Goal: Task Accomplishment & Management: Manage account settings

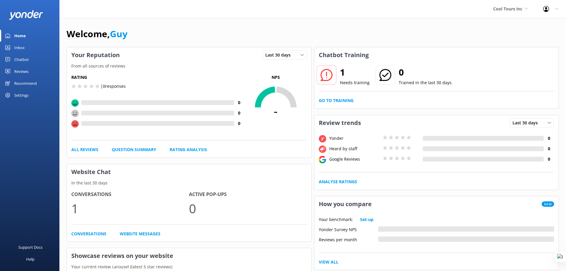
click at [304, 30] on div "Welcome, Guy" at bounding box center [313, 37] width 493 height 20
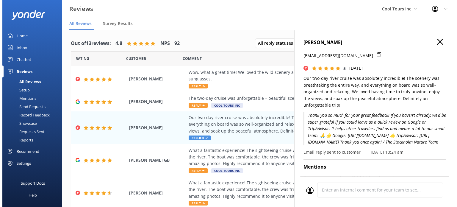
scroll to position [7, 0]
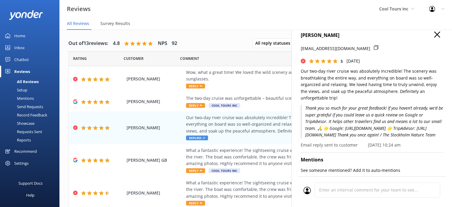
drag, startPoint x: 0, startPoint y: 0, endPoint x: 33, endPoint y: 108, distance: 112.9
click at [33, 109] on div "Send Requests" at bounding box center [24, 106] width 40 height 8
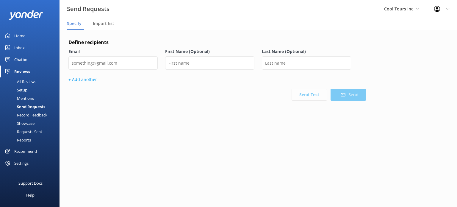
click at [36, 115] on div "Record Feedback" at bounding box center [26, 115] width 44 height 8
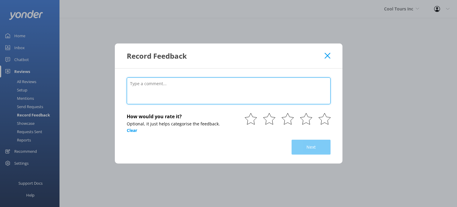
click at [243, 87] on textarea at bounding box center [229, 90] width 204 height 27
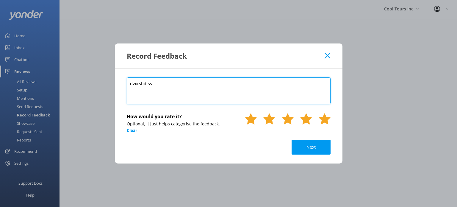
type textarea "dvxcsbdfss"
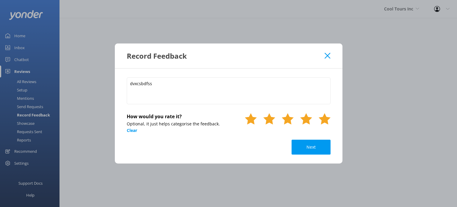
click at [324, 117] on use at bounding box center [324, 118] width 12 height 11
click at [319, 144] on button "Next" at bounding box center [310, 146] width 39 height 15
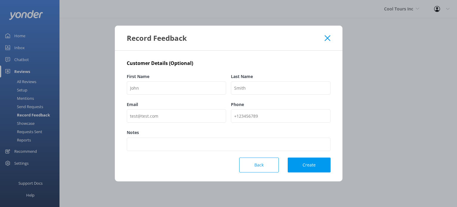
click at [329, 37] on icon at bounding box center [327, 38] width 6 height 6
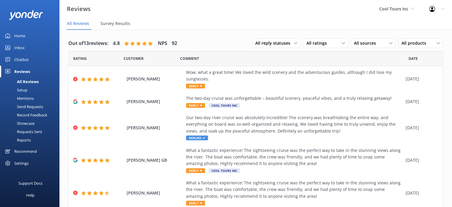
click at [31, 114] on div "Record Feedback" at bounding box center [26, 115] width 44 height 8
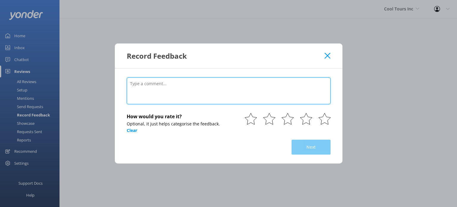
click at [163, 84] on textarea at bounding box center [229, 90] width 204 height 27
type textarea "T"
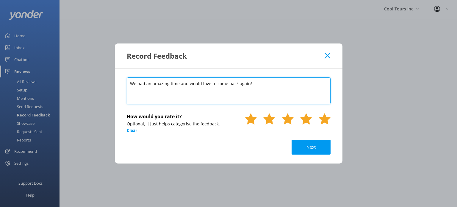
type textarea "We had an amazing time and would love to come back again!"
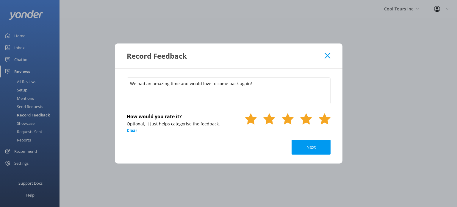
click at [325, 119] on use at bounding box center [324, 118] width 12 height 11
click at [314, 150] on button "Next" at bounding box center [310, 146] width 39 height 15
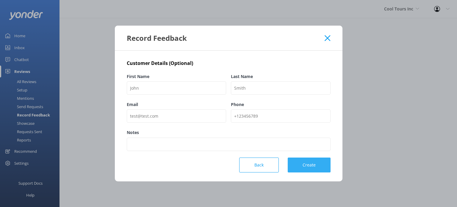
click at [313, 164] on button "Create" at bounding box center [308, 164] width 43 height 15
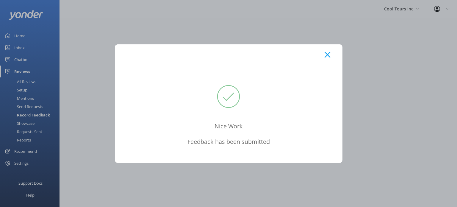
click at [26, 78] on div "Nice Work Feedback has been submitted" at bounding box center [228, 103] width 457 height 207
click at [35, 83] on div "Nice Work Feedback has been submitted" at bounding box center [228, 103] width 457 height 207
click at [327, 54] on use at bounding box center [327, 55] width 6 height 6
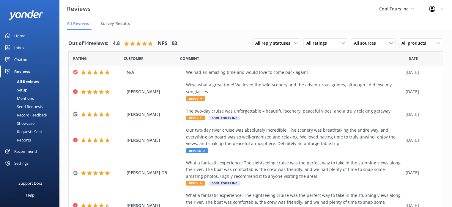
click at [27, 81] on div "All Reviews" at bounding box center [21, 81] width 35 height 8
click at [23, 87] on div "Setup" at bounding box center [16, 90] width 24 height 8
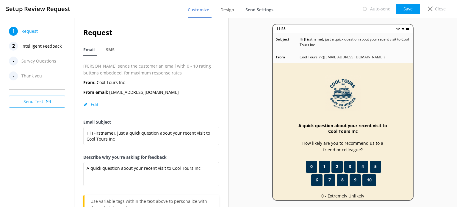
click at [264, 11] on span "Send Settings" at bounding box center [259, 10] width 28 height 6
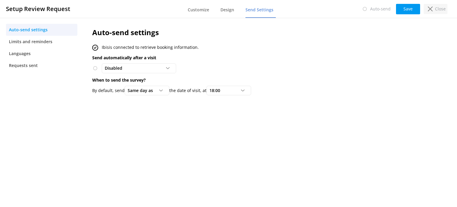
click at [434, 8] on div "Close" at bounding box center [435, 9] width 24 height 10
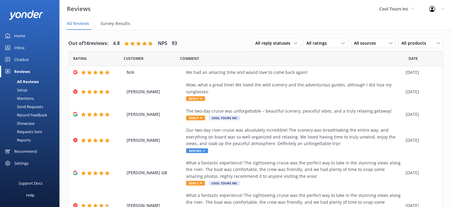
click at [28, 108] on div "Send Requests" at bounding box center [24, 106] width 40 height 8
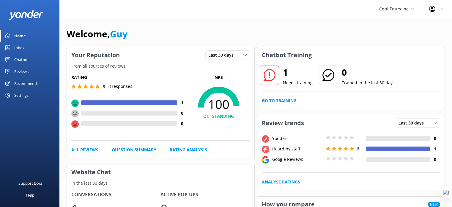
click at [25, 72] on div "Reviews" at bounding box center [21, 71] width 14 height 12
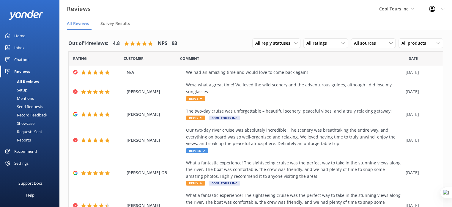
click at [24, 89] on div "Setup" at bounding box center [16, 90] width 24 height 8
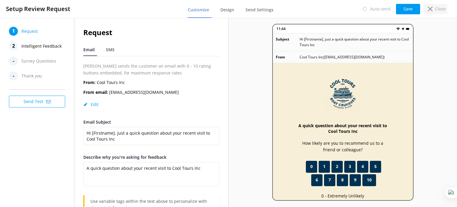
click at [433, 12] on div "Close" at bounding box center [435, 9] width 24 height 10
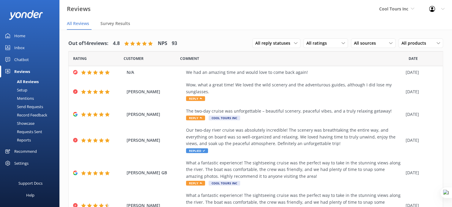
click at [23, 89] on div "Setup" at bounding box center [16, 90] width 24 height 8
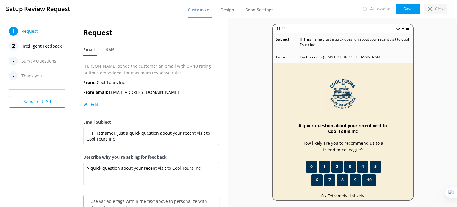
click at [437, 9] on p "Close" at bounding box center [440, 9] width 11 height 7
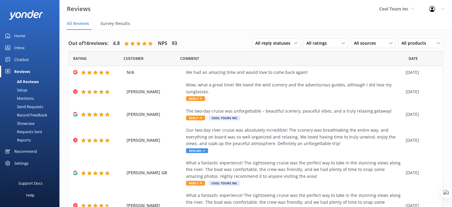
click at [34, 107] on div "Send Requests" at bounding box center [24, 106] width 40 height 8
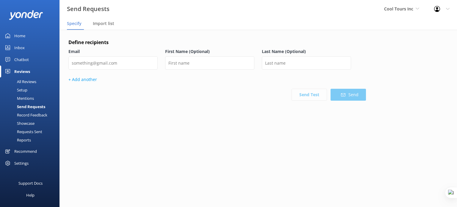
click at [23, 89] on div "Setup" at bounding box center [16, 90] width 24 height 8
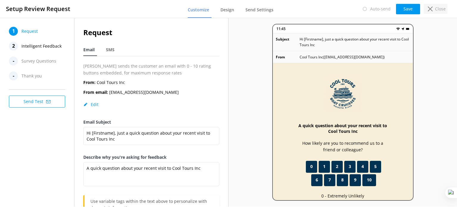
click at [438, 6] on p "Close" at bounding box center [440, 9] width 11 height 7
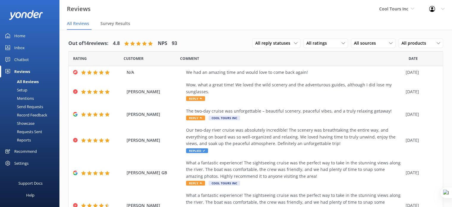
click at [32, 115] on div "Record Feedback" at bounding box center [26, 115] width 44 height 8
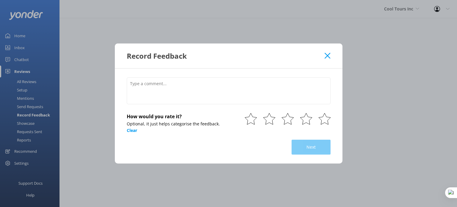
click at [327, 56] on use at bounding box center [327, 56] width 6 height 6
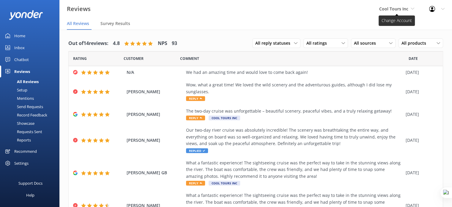
click at [405, 11] on span "Cool Tours Inc" at bounding box center [393, 9] width 29 height 6
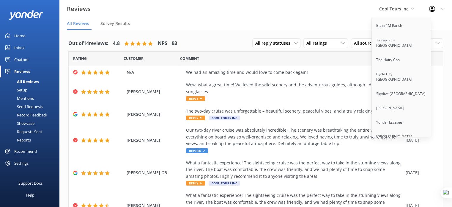
scroll to position [2709, 0]
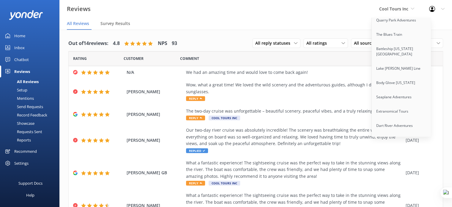
click at [387, 161] on link "Auckland Sea Kayaks" at bounding box center [401, 168] width 59 height 14
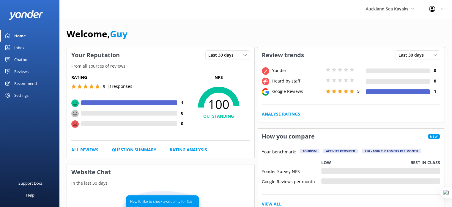
click at [26, 69] on div "Reviews" at bounding box center [21, 71] width 14 height 12
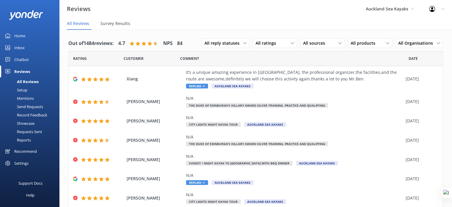
click at [26, 89] on div "Setup" at bounding box center [16, 90] width 24 height 8
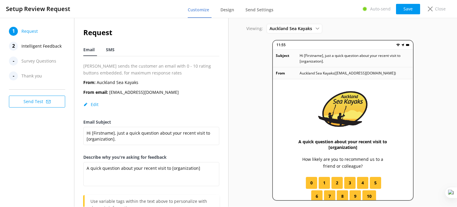
click at [107, 49] on span "SMS" at bounding box center [110, 50] width 9 height 6
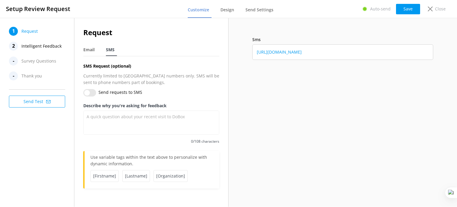
drag, startPoint x: 343, startPoint y: 51, endPoint x: 362, endPoint y: 49, distance: 18.6
click at [362, 49] on div "https://survey.yonderhq.com/?id=abc1234" at bounding box center [342, 51] width 181 height 15
click at [425, 12] on div "Close" at bounding box center [435, 9] width 24 height 10
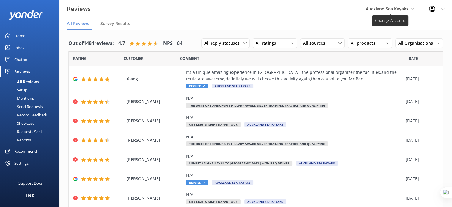
click at [393, 10] on span "Auckland Sea Kayaks" at bounding box center [387, 9] width 43 height 6
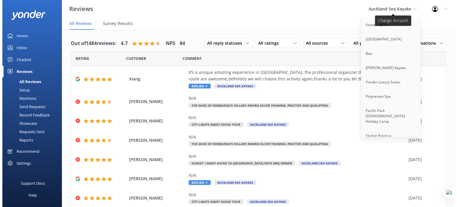
scroll to position [2623, 0]
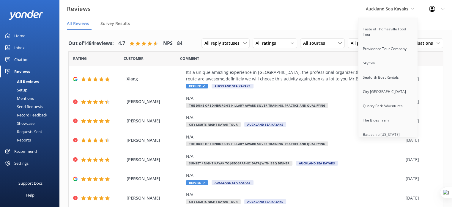
click at [391, 161] on link "Body Glove Hawaii" at bounding box center [388, 168] width 59 height 14
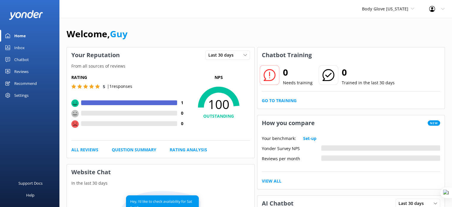
click at [24, 96] on div "Settings" at bounding box center [21, 95] width 14 height 12
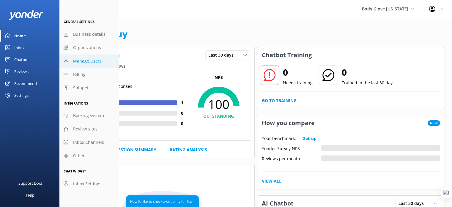
click at [88, 61] on span "Manage Users" at bounding box center [87, 61] width 29 height 7
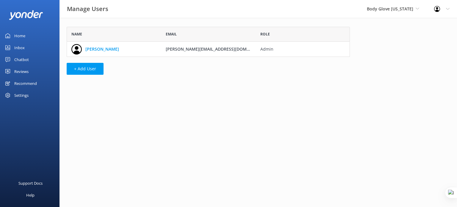
scroll to position [25, 278]
drag, startPoint x: 237, startPoint y: 49, endPoint x: 163, endPoint y: 50, distance: 74.0
click at [163, 50] on div "michael@bodyglovehawaii.com" at bounding box center [208, 49] width 94 height 15
copy span "michael@bodyglovehawaii.com"
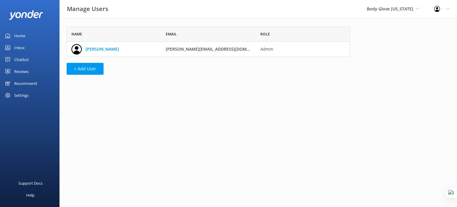
click at [23, 58] on div "Chatbot" at bounding box center [21, 60] width 15 height 12
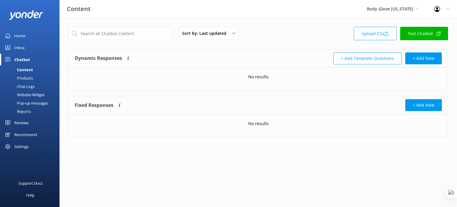
click at [30, 105] on div "Pop-up messages" at bounding box center [26, 103] width 45 height 8
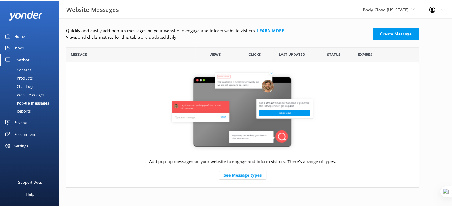
scroll to position [137, 352]
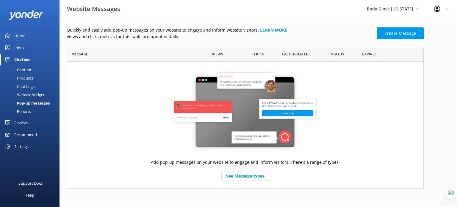
click at [24, 111] on div "Reports" at bounding box center [17, 111] width 27 height 8
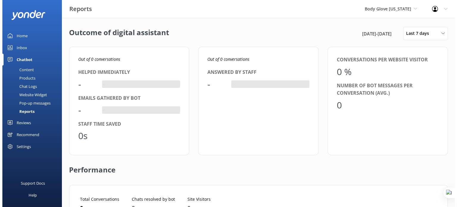
scroll to position [55, 356]
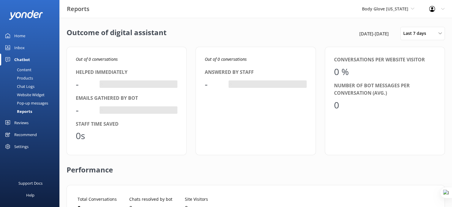
click at [23, 123] on div "Reviews" at bounding box center [21, 123] width 14 height 12
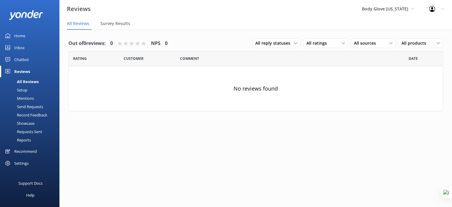
click at [20, 60] on div "Chatbot" at bounding box center [21, 60] width 15 height 12
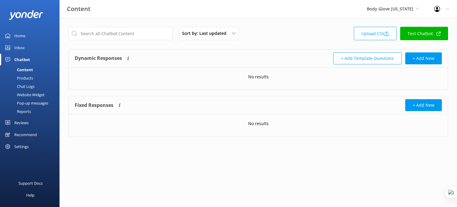
click at [26, 113] on div "Reports" at bounding box center [17, 111] width 27 height 8
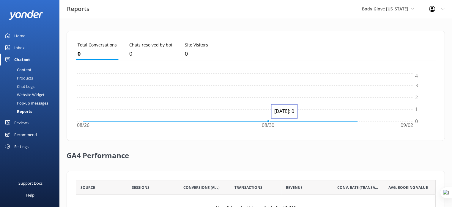
scroll to position [207, 0]
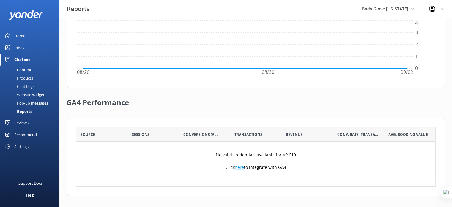
click at [240, 167] on link "here" at bounding box center [239, 167] width 9 height 6
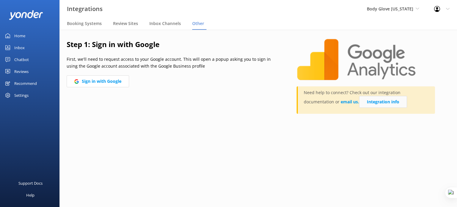
click at [359, 104] on link "Integration info" at bounding box center [383, 102] width 48 height 12
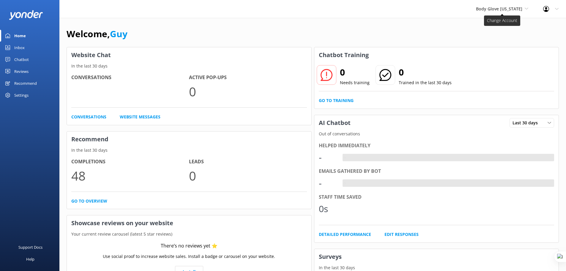
click at [507, 8] on span "Body Glove [US_STATE]" at bounding box center [499, 9] width 46 height 6
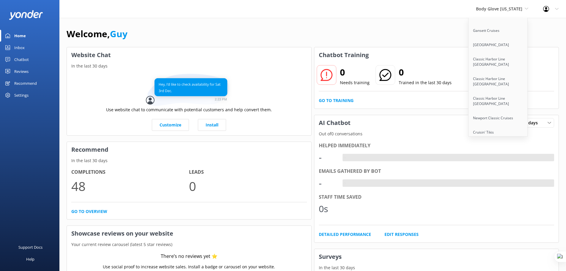
scroll to position [4685, 0]
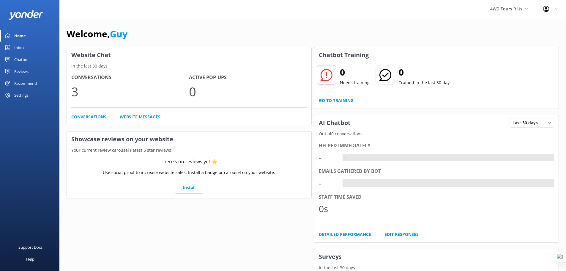
click at [25, 59] on div "Chatbot" at bounding box center [21, 60] width 15 height 12
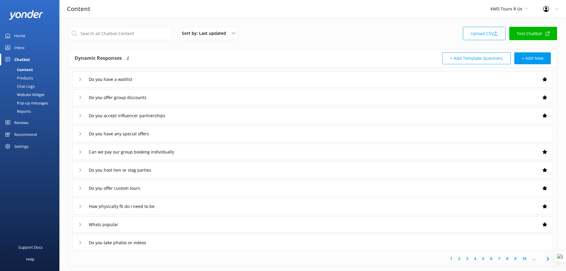
click at [535, 34] on link "Test Chatbot" at bounding box center [534, 33] width 48 height 13
click at [28, 149] on div "Settings" at bounding box center [21, 146] width 14 height 12
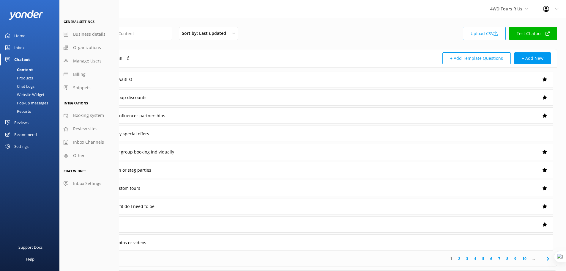
click at [22, 144] on div "Settings" at bounding box center [21, 146] width 14 height 12
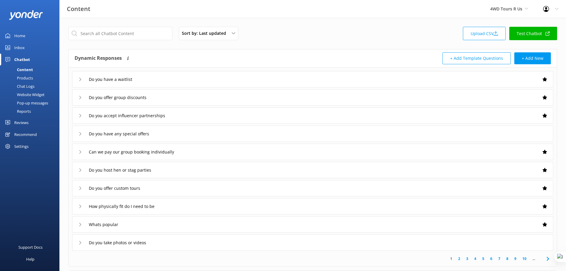
click at [26, 142] on div "Settings" at bounding box center [21, 146] width 14 height 12
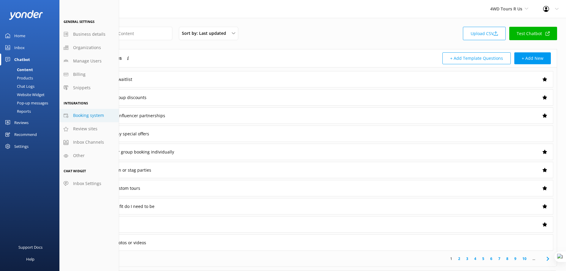
click at [89, 113] on span "Booking system" at bounding box center [88, 115] width 31 height 7
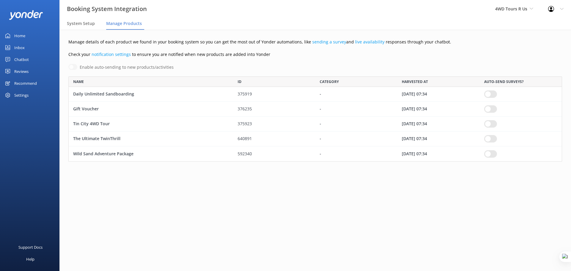
scroll to position [81, 489]
click at [22, 34] on div "Home" at bounding box center [19, 36] width 11 height 12
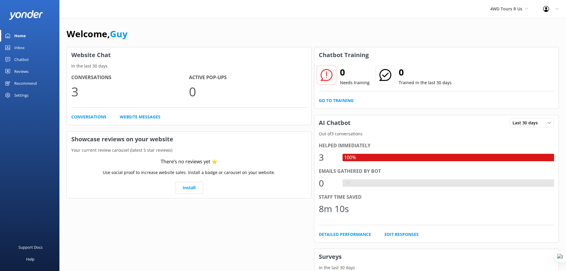
click at [16, 59] on div "Chatbot" at bounding box center [21, 60] width 15 height 12
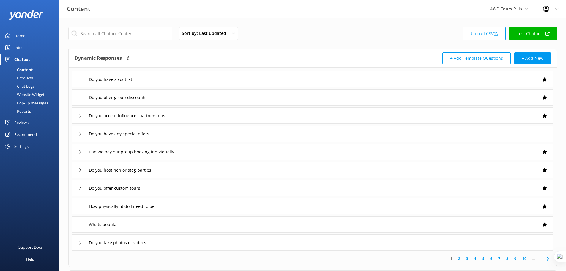
click at [234, 78] on div "Do you have a waitlist" at bounding box center [312, 79] width 481 height 16
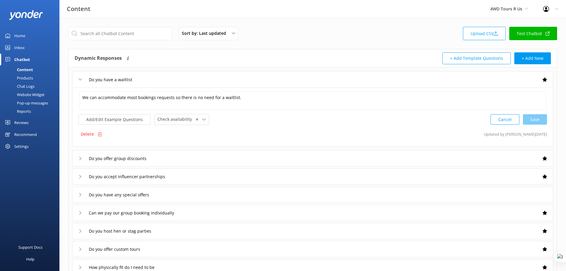
click at [234, 78] on div "Do you have a waitlist" at bounding box center [312, 79] width 481 height 16
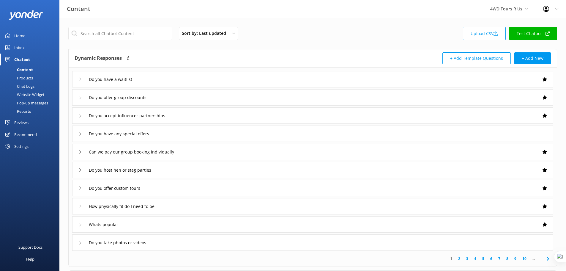
click at [27, 78] on div "Products" at bounding box center [18, 78] width 29 height 8
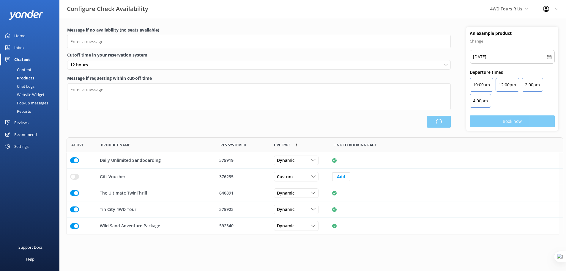
type input "There are no seats available, please check an alternative day"
type textarea "Our online booking system closes {hours} prior to departure. Please contact us …"
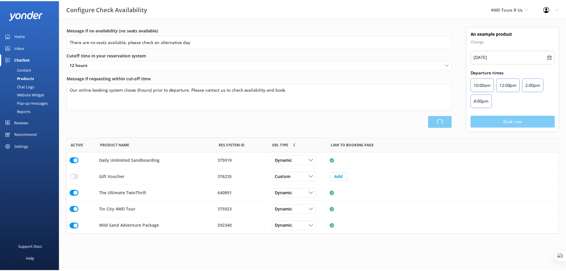
scroll to position [92, 493]
click at [25, 33] on div "Home" at bounding box center [19, 36] width 11 height 12
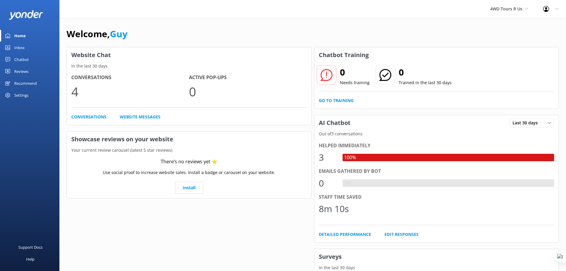
click at [255, 39] on div "Welcome, Guy" at bounding box center [313, 37] width 493 height 20
click at [30, 248] on div "Support Docs" at bounding box center [30, 247] width 24 height 12
click at [556, 10] on icon at bounding box center [557, 9] width 4 height 4
click at [540, 26] on link "Profile Settings" at bounding box center [536, 25] width 59 height 15
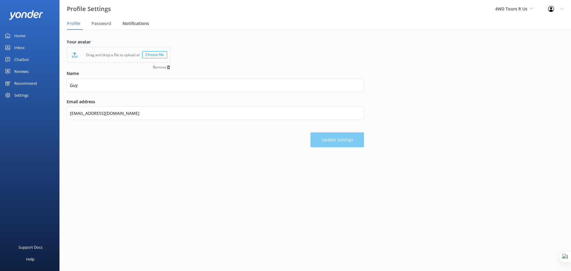
click at [135, 24] on span "Notifications" at bounding box center [135, 24] width 26 height 6
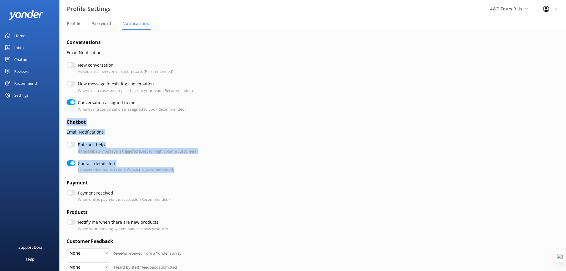
drag, startPoint x: 67, startPoint y: 123, endPoint x: 191, endPoint y: 172, distance: 133.6
click at [191, 172] on form "Conversations Email Notifications New conversation As soon as a new conversatio…" at bounding box center [215, 205] width 297 height 332
click at [195, 167] on div "Contact details left Conversation requires your follow-up (Recommended)" at bounding box center [215, 166] width 297 height 13
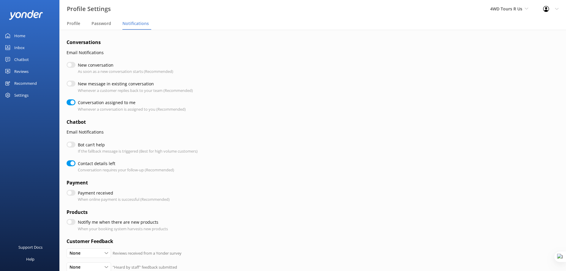
click at [70, 145] on input "Bot can’t help" at bounding box center [71, 145] width 9 height 6
checkbox input "true"
click at [71, 145] on input "Bot can’t help" at bounding box center [71, 145] width 9 height 6
checkbox input "false"
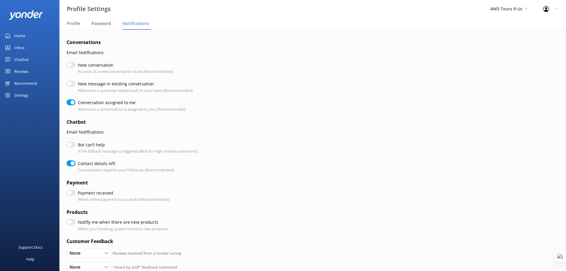
checkbox input "true"
click at [73, 64] on input "New conversation" at bounding box center [71, 65] width 9 height 6
checkbox input "true"
click at [74, 65] on input "New conversation" at bounding box center [71, 65] width 9 height 6
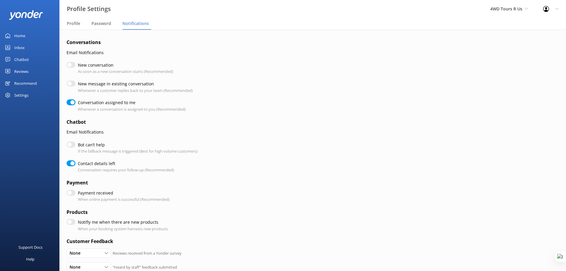
checkbox input "false"
checkbox input "true"
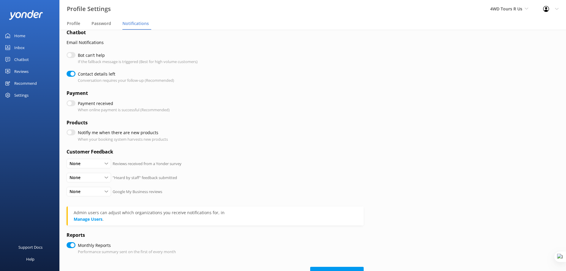
scroll to position [97, 0]
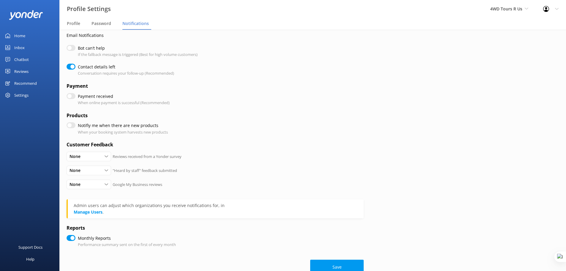
click at [72, 125] on input "Notifiy me when there are new products" at bounding box center [71, 125] width 9 height 6
checkbox input "true"
click at [72, 125] on input "Notifiy me when there are new products" at bounding box center [71, 125] width 9 height 6
checkbox input "false"
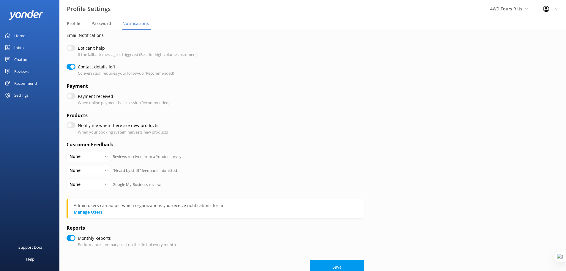
checkbox input "true"
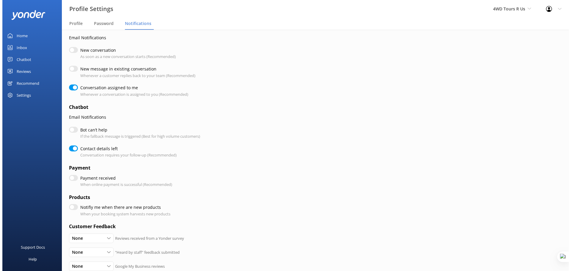
scroll to position [0, 0]
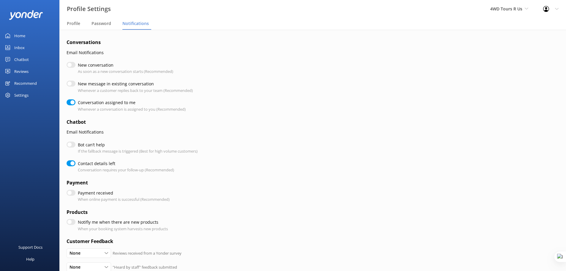
click at [20, 48] on div "Inbox" at bounding box center [19, 48] width 10 height 12
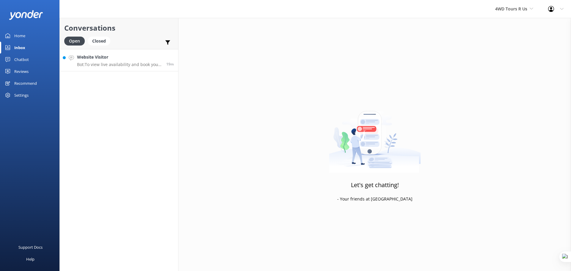
click at [110, 65] on p "Bot: To view live availability and book your tour, please visit https://farehar…" at bounding box center [119, 64] width 85 height 5
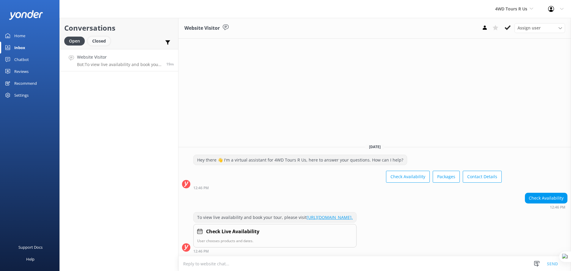
click at [105, 42] on div "Closed" at bounding box center [99, 41] width 23 height 9
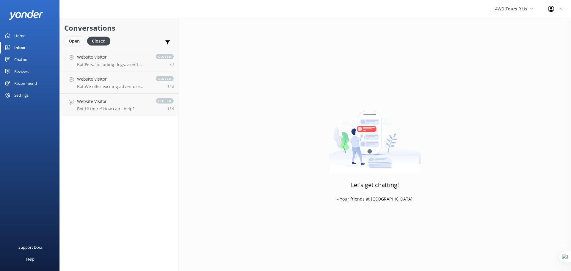
click at [74, 43] on div "Open" at bounding box center [74, 41] width 20 height 9
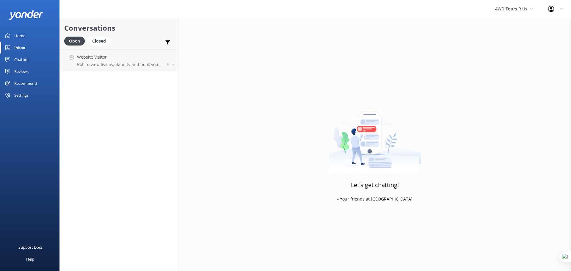
click at [33, 92] on div "Settings" at bounding box center [29, 95] width 59 height 12
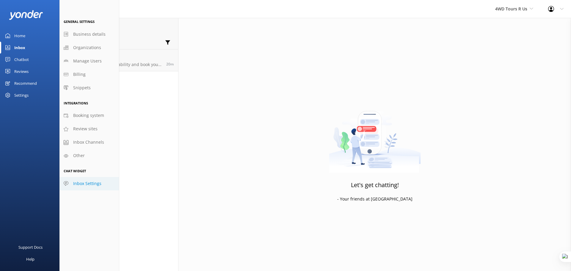
click at [88, 184] on span "Inbox Settings" at bounding box center [87, 183] width 28 height 7
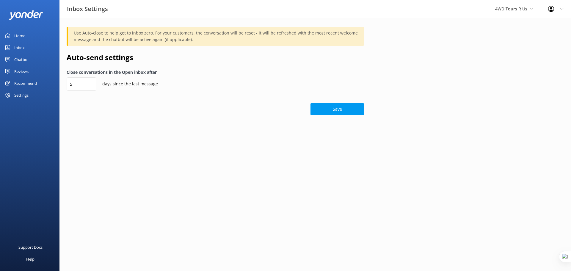
click at [22, 95] on div "Settings" at bounding box center [21, 95] width 14 height 12
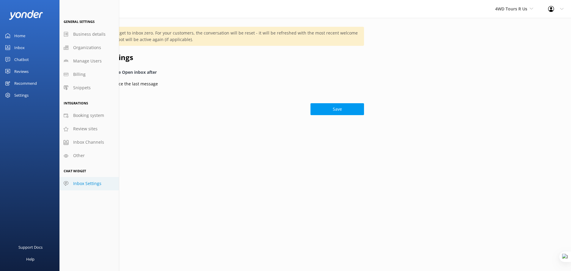
drag, startPoint x: 169, startPoint y: 113, endPoint x: 166, endPoint y: 113, distance: 3.0
click at [169, 113] on div "Save" at bounding box center [215, 106] width 297 height 18
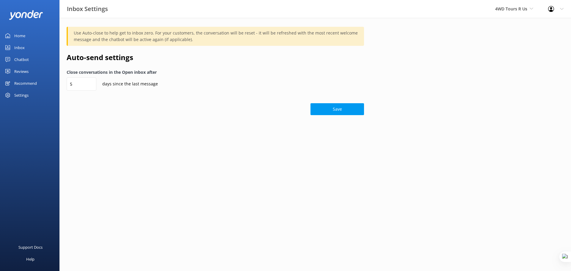
click at [26, 47] on link "Inbox" at bounding box center [29, 48] width 59 height 12
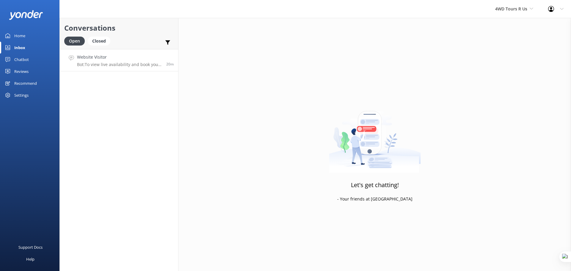
click at [105, 61] on div "Website Visitor Bot: To view live availability and book your tour, please visit…" at bounding box center [119, 60] width 85 height 13
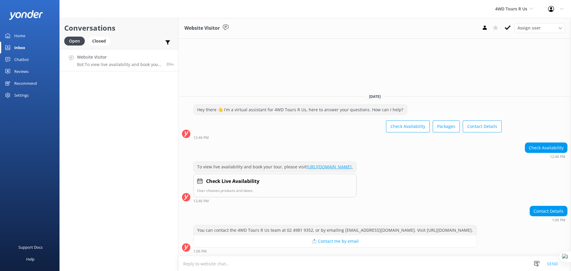
click at [310, 265] on textarea at bounding box center [374, 263] width 392 height 15
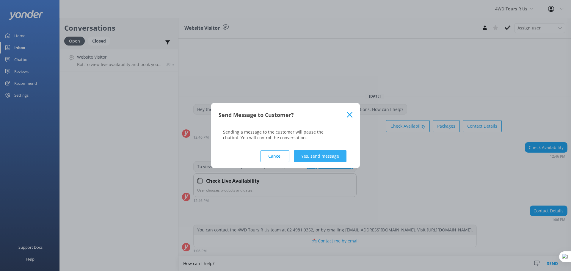
type textarea "How can I help?"
click at [321, 154] on button "Yes, send message" at bounding box center [320, 156] width 53 height 12
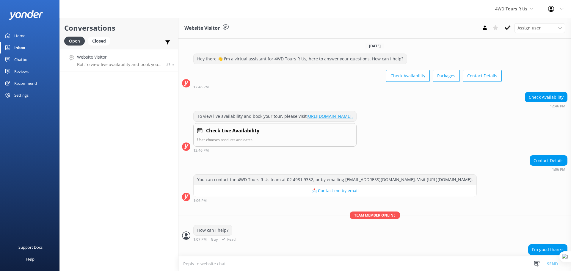
scroll to position [8, 0]
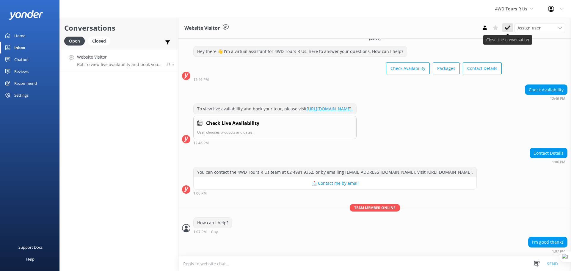
click at [510, 27] on use at bounding box center [508, 27] width 6 height 5
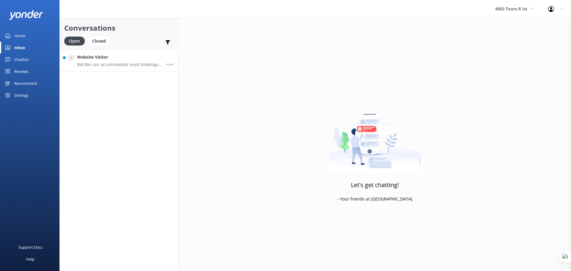
click at [106, 63] on p "Bot: We can accommodate most bookings requests so there is no need for a waitli…" at bounding box center [119, 64] width 85 height 5
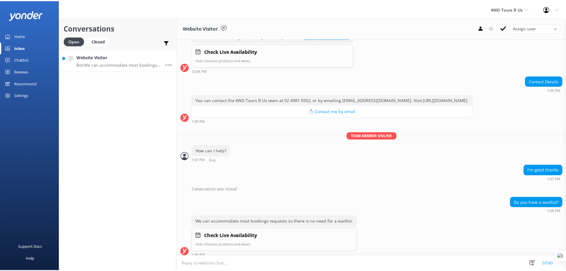
scroll to position [84, 0]
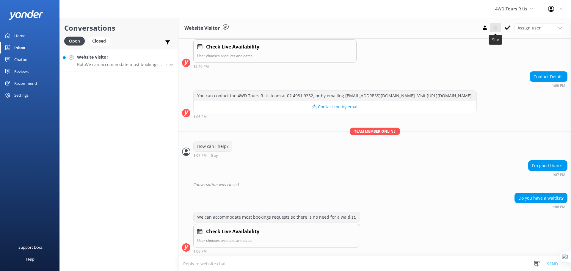
click at [496, 29] on use at bounding box center [495, 27] width 6 height 5
click at [496, 29] on use at bounding box center [495, 28] width 6 height 6
click at [547, 26] on div "Assign user" at bounding box center [540, 28] width 48 height 7
click at [537, 29] on span "Assign user" at bounding box center [528, 28] width 23 height 7
click at [21, 60] on div "Chatbot" at bounding box center [21, 60] width 15 height 12
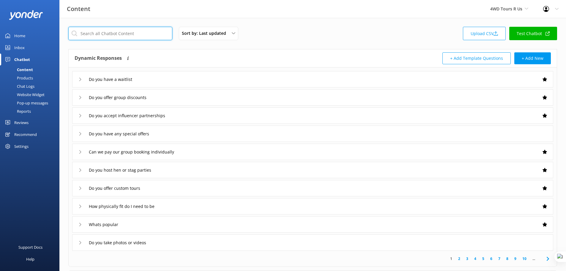
click at [111, 31] on input "text" at bounding box center [120, 33] width 104 height 13
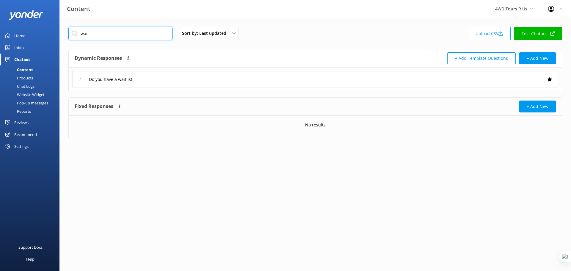
type input "wait"
click at [162, 77] on div "Do you have a waitlist" at bounding box center [315, 79] width 486 height 16
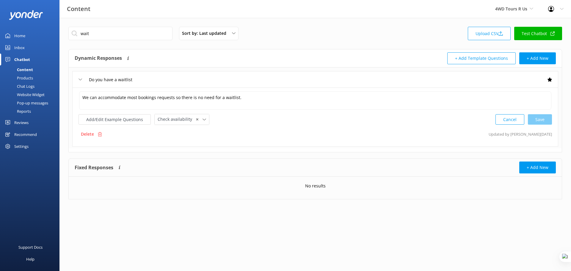
click at [160, 81] on div "Do you have a waitlist" at bounding box center [315, 79] width 486 height 16
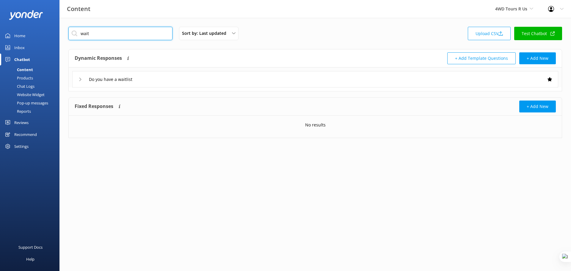
drag, startPoint x: 99, startPoint y: 36, endPoint x: 74, endPoint y: 36, distance: 24.7
click at [74, 36] on input "wait" at bounding box center [120, 33] width 104 height 13
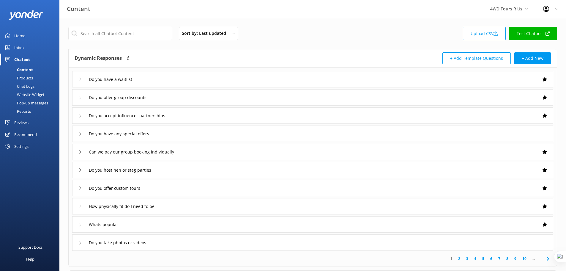
click at [204, 80] on div "Do you have a waitlist" at bounding box center [312, 79] width 481 height 16
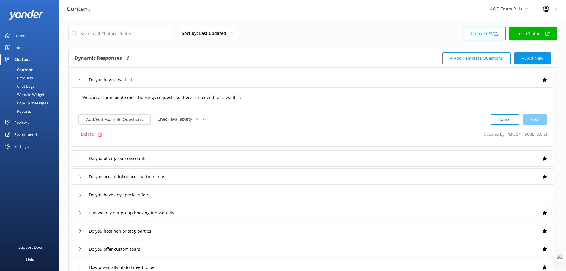
click at [246, 96] on textarea "We can accommodate most bookings requests so there is no need for a waitlist." at bounding box center [313, 100] width 468 height 18
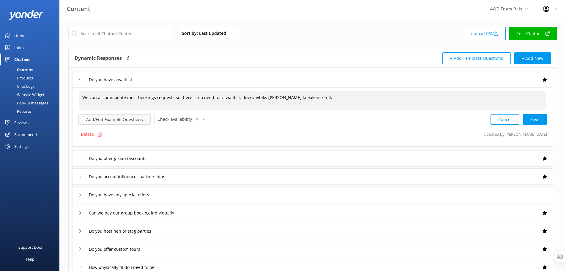
click at [114, 120] on button "Add/Edit Example Questions" at bounding box center [114, 119] width 72 height 10
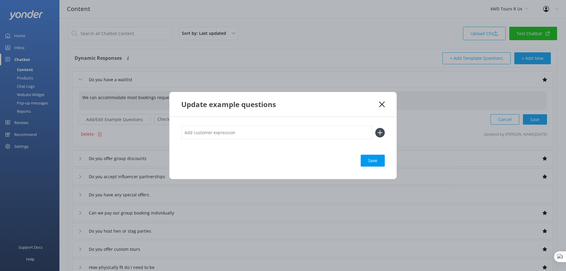
type textarea "We can accommodate most bookings requests so there is no need for a waitlist. d…"
drag, startPoint x: 384, startPoint y: 104, endPoint x: 251, endPoint y: 117, distance: 132.9
click at [269, 107] on div "Update example questions" at bounding box center [282, 104] width 227 height 25
click at [285, 131] on input "text" at bounding box center [276, 132] width 191 height 13
type input "fhghfvdjhv fd nk"
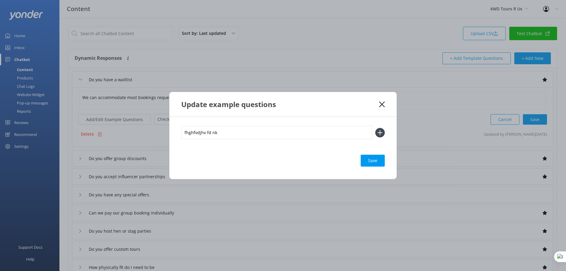
click at [380, 131] on icon at bounding box center [380, 133] width 10 height 10
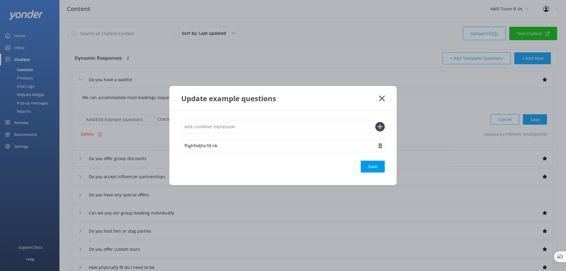
click at [382, 145] on use "button" at bounding box center [381, 145] width 4 height 5
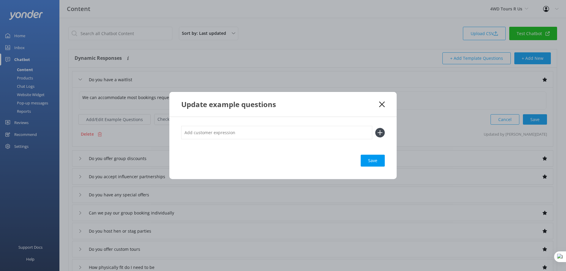
click at [383, 103] on use at bounding box center [382, 104] width 6 height 6
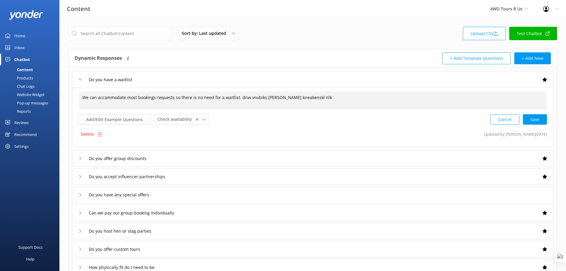
drag, startPoint x: 307, startPoint y: 102, endPoint x: 238, endPoint y: 102, distance: 69.3
click at [238, 102] on textarea "We can accommodate most bookings requests so there is no need for a waitlist. d…" at bounding box center [313, 100] width 468 height 18
click at [202, 119] on icon at bounding box center [204, 120] width 4 height 4
type textarea "We can accommodate most bookings requests so there is no need for a waitlist."
click at [240, 130] on div "Delete Updated by Mikayla 7d ago" at bounding box center [312, 133] width 469 height 11
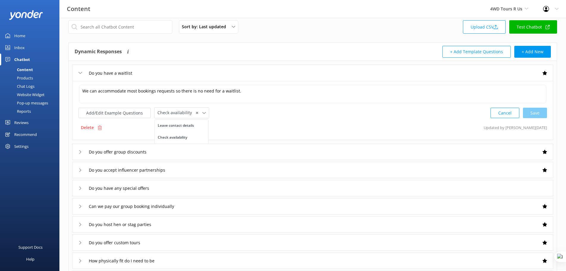
scroll to position [7, 0]
click at [202, 111] on icon at bounding box center [204, 112] width 4 height 4
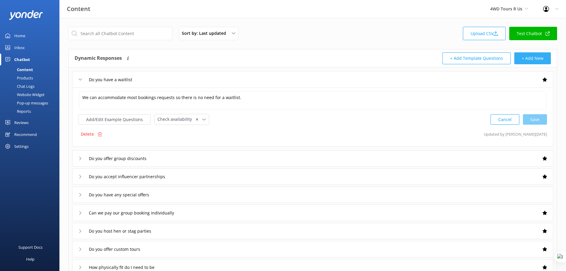
click at [533, 59] on button "+ Add New" at bounding box center [533, 58] width 37 height 12
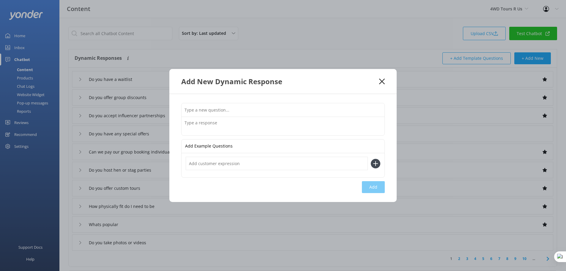
click at [231, 109] on input "text" at bounding box center [283, 109] width 203 height 13
type input "Can I come if I'm pregnant"
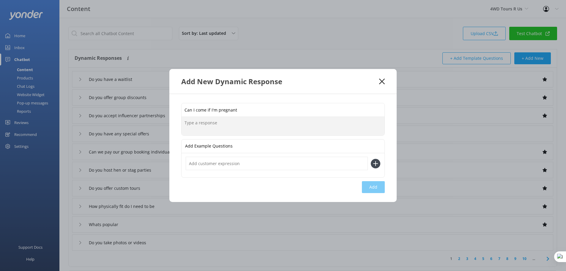
click at [259, 124] on textarea at bounding box center [283, 126] width 203 height 18
click at [379, 78] on div "Add New Dynamic Response" at bounding box center [280, 81] width 198 height 10
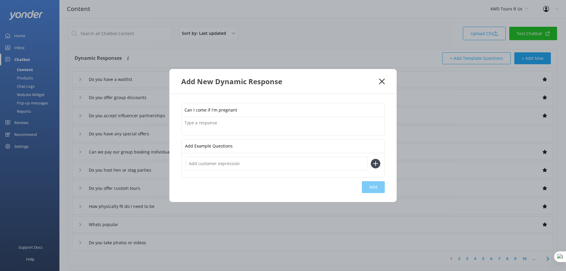
click at [381, 79] on icon at bounding box center [382, 81] width 6 height 6
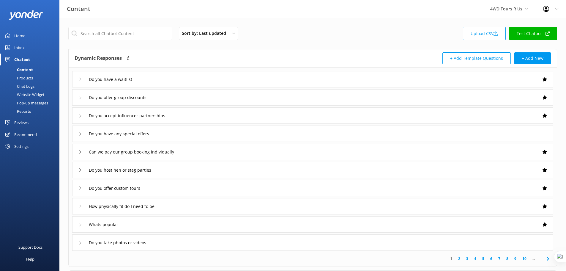
click at [27, 77] on div "Products" at bounding box center [18, 78] width 29 height 8
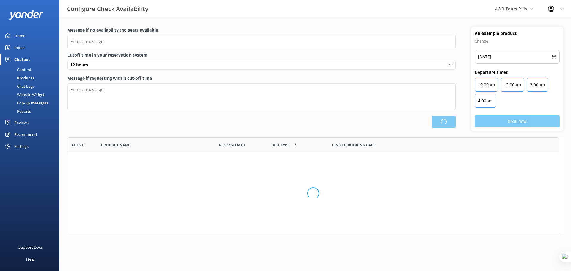
scroll to position [92, 493]
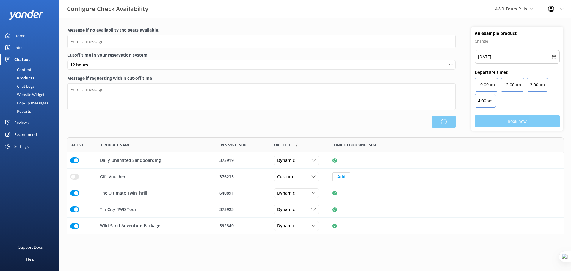
type input "There are no seats available, please check an alternative day"
type textarea "Our online booking system closes {hours} prior to departure. Please contact us …"
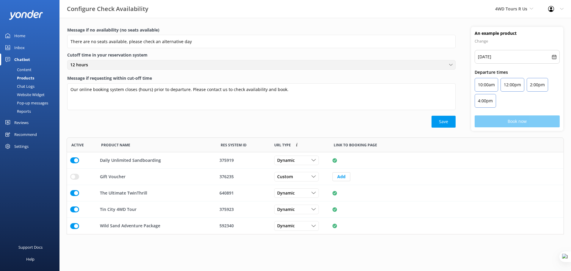
click at [148, 60] on div "12 hours 0 hours (No cut off) 1 hour 2 hours 3 hours 4 hours 5 hours 6 hours 7 …" at bounding box center [261, 65] width 388 height 10
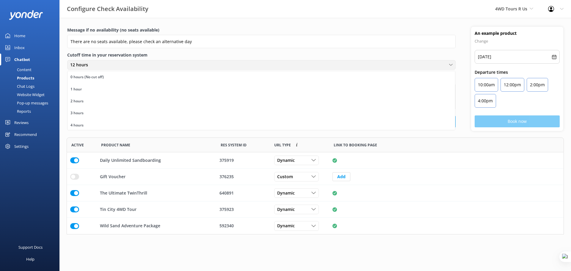
click at [148, 60] on div "12 hours 0 hours (No cut off) 1 hour 2 hours 3 hours 4 hours 5 hours 6 hours 7 …" at bounding box center [261, 65] width 388 height 10
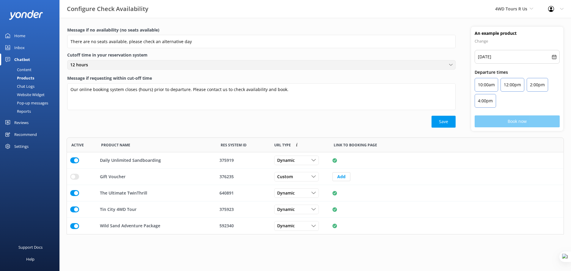
click at [150, 62] on div "12 hours" at bounding box center [261, 65] width 385 height 7
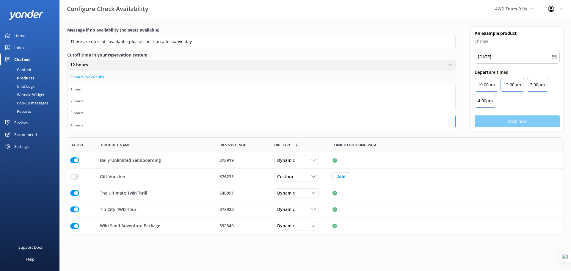
click at [157, 75] on link "0 hours (No cut off)" at bounding box center [260, 77] width 387 height 12
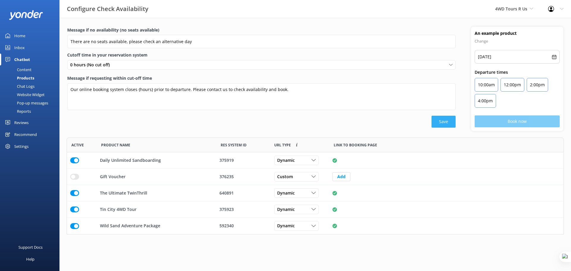
click at [443, 125] on button "Save" at bounding box center [443, 122] width 24 height 12
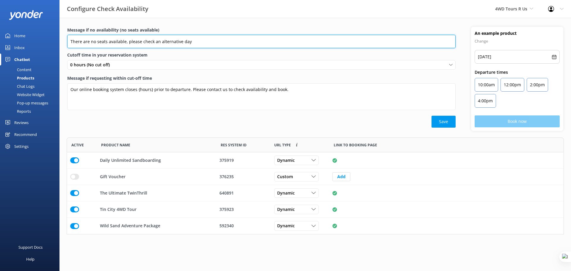
drag, startPoint x: 72, startPoint y: 42, endPoint x: 209, endPoint y: 38, distance: 137.4
click at [209, 38] on input "There are no seats available, please check an alternative day" at bounding box center [261, 41] width 388 height 13
drag, startPoint x: 209, startPoint y: 38, endPoint x: 204, endPoint y: 39, distance: 5.2
click at [208, 38] on input "There are no seats available, please check an alternative day" at bounding box center [261, 41] width 388 height 13
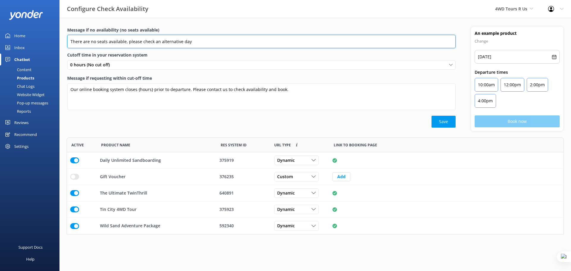
click at [193, 41] on input "There are no seats available, please check an alternative day" at bounding box center [261, 41] width 388 height 13
click at [202, 40] on input "There are no seats available, please check an alternative day" at bounding box center [261, 41] width 388 height 13
drag, startPoint x: 195, startPoint y: 40, endPoint x: 66, endPoint y: 42, distance: 128.4
click at [66, 42] on div "Message if no availability (no seats available) There are no seats available, p…" at bounding box center [261, 79] width 404 height 104
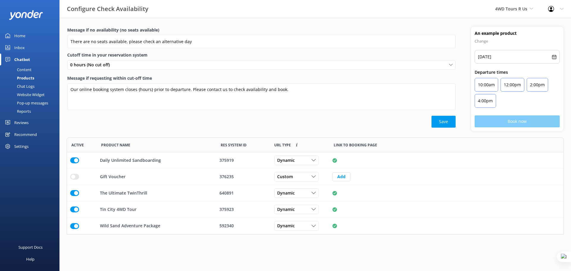
click at [207, 114] on div "Message if requesting within cut-off time Our online booking system closes {hou…" at bounding box center [261, 95] width 388 height 41
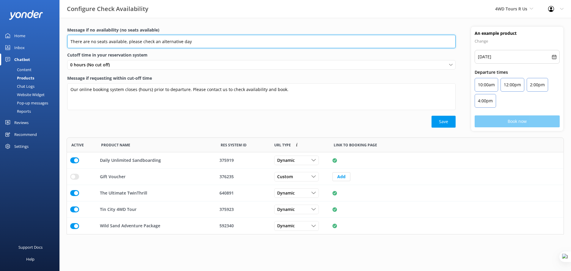
click at [200, 40] on input "There are no seats available, please check an alternative day" at bounding box center [261, 41] width 388 height 13
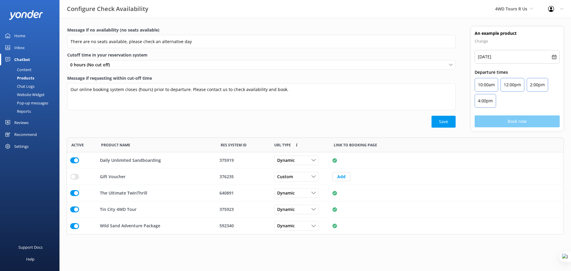
click at [231, 53] on label "Cutoff time in your reservation system" at bounding box center [261, 55] width 388 height 7
click at [440, 120] on button "Save" at bounding box center [443, 122] width 24 height 12
click at [76, 163] on input "row" at bounding box center [74, 160] width 9 height 6
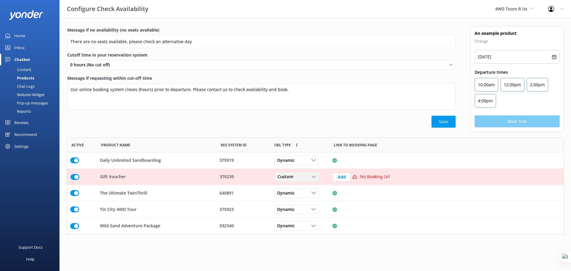
click at [312, 177] on icon "row" at bounding box center [314, 177] width 4 height 4
click at [74, 178] on input "row" at bounding box center [74, 177] width 9 height 6
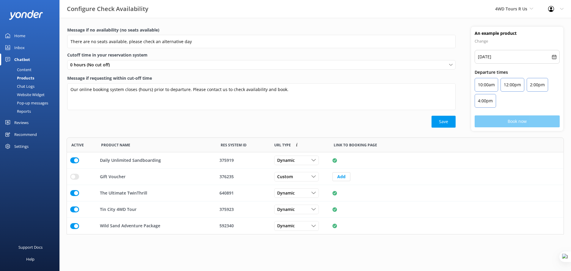
click at [32, 86] on div "Chat Logs" at bounding box center [19, 86] width 31 height 8
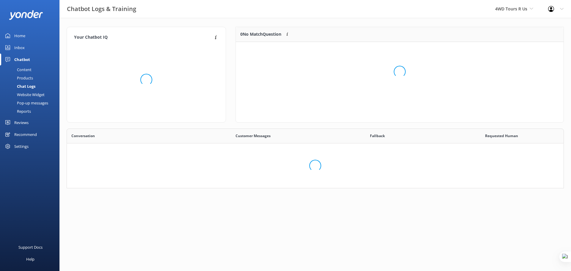
scroll to position [88, 493]
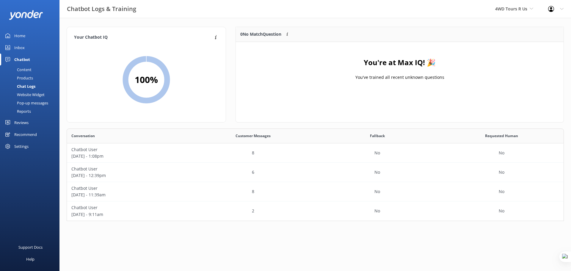
click at [519, 4] on div "4WD Tours R Us Yonder demo Musket Cove Island Resort & Marina Bea Abel Tasman K…" at bounding box center [514, 9] width 53 height 18
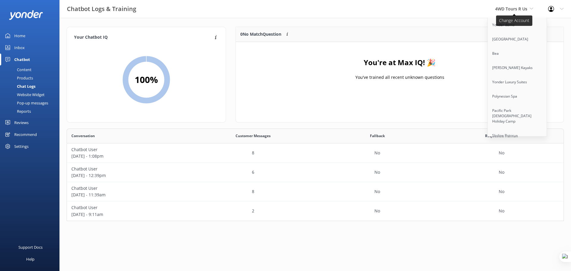
scroll to position [1375, 0]
click at [513, 113] on link "Cool Tours Inc" at bounding box center [517, 120] width 59 height 14
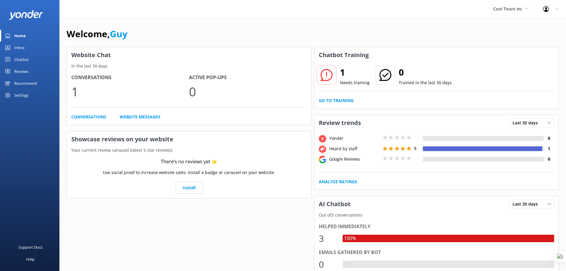
click at [26, 61] on div "Chatbot" at bounding box center [21, 60] width 15 height 12
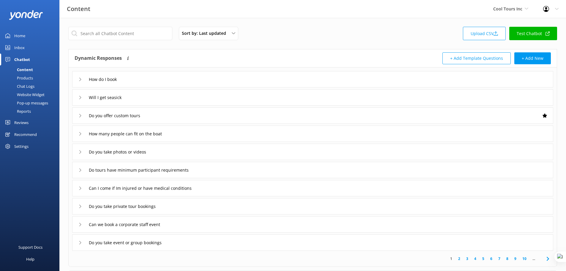
click at [30, 84] on div "Chat Logs" at bounding box center [19, 86] width 31 height 8
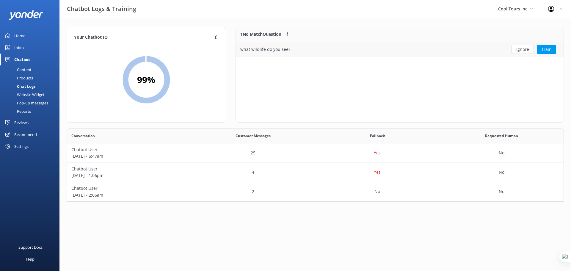
scroll to position [69, 493]
click at [550, 51] on button "Train" at bounding box center [546, 49] width 19 height 9
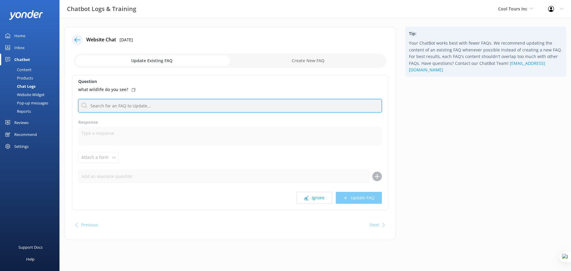
click at [178, 103] on input "text" at bounding box center [230, 105] width 304 height 13
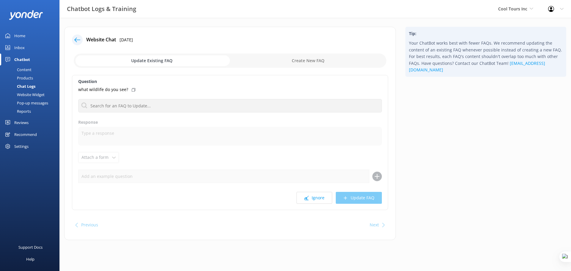
click at [172, 91] on div "what wildlife do you see?" at bounding box center [230, 89] width 304 height 7
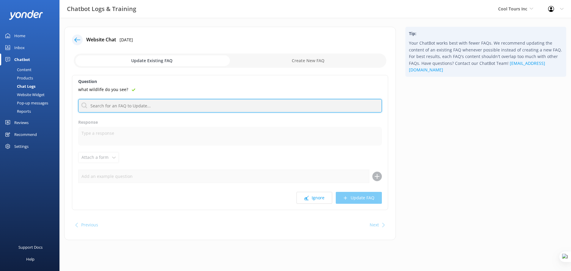
click at [163, 103] on input "text" at bounding box center [230, 105] width 304 height 13
type input "contact"
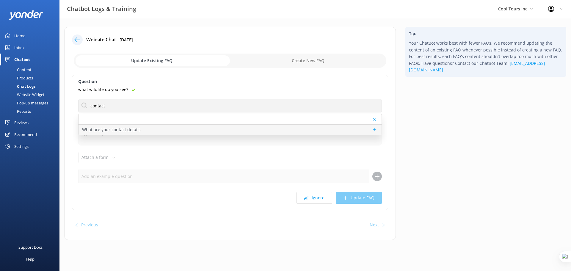
click at [146, 130] on div "What are your contact details" at bounding box center [229, 130] width 303 height 10
type textarea "You can contact the Cool Tours Inc team at info@cooltours.com or +64 800 123 45…"
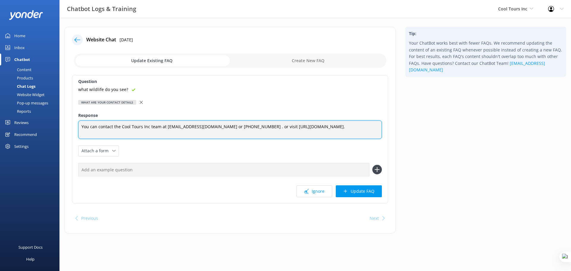
click at [327, 128] on textarea "You can contact the Cool Tours Inc team at info@cooltours.com or +64 800 123 45…" at bounding box center [230, 129] width 304 height 18
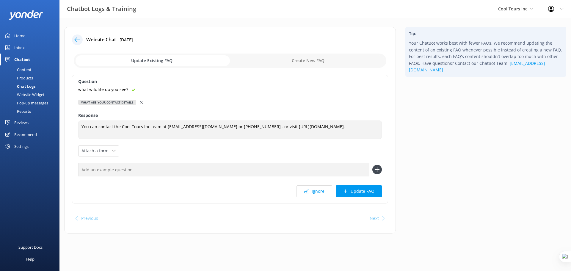
click at [131, 171] on input "text" at bounding box center [223, 169] width 291 height 13
click at [301, 60] on input "checkbox" at bounding box center [230, 61] width 312 height 14
checkbox input "true"
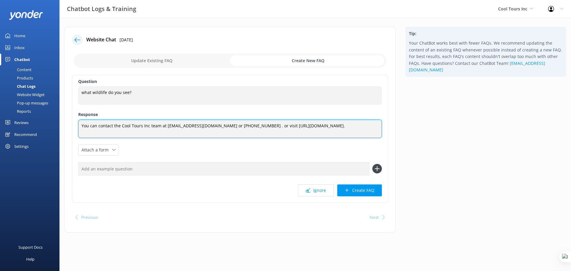
drag, startPoint x: 331, startPoint y: 126, endPoint x: 64, endPoint y: 132, distance: 267.0
click at [64, 132] on div "Website Chat 30th Jul 2025 Update Existing FAQ Create New FAQ Question what wil…" at bounding box center [229, 130] width 331 height 206
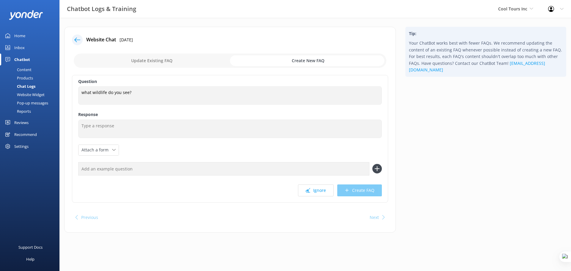
click at [73, 42] on div at bounding box center [77, 39] width 11 height 11
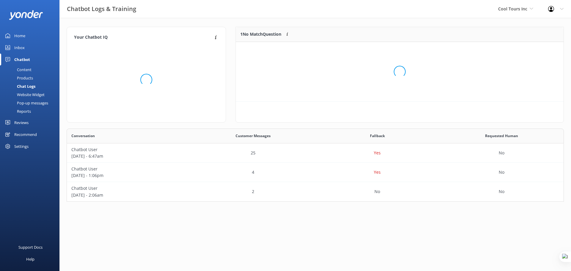
scroll to position [26, 323]
click at [551, 48] on button "Train" at bounding box center [546, 49] width 19 height 9
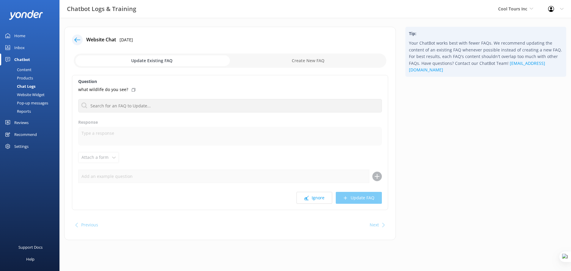
click at [319, 62] on input "checkbox" at bounding box center [230, 61] width 312 height 14
checkbox input "true"
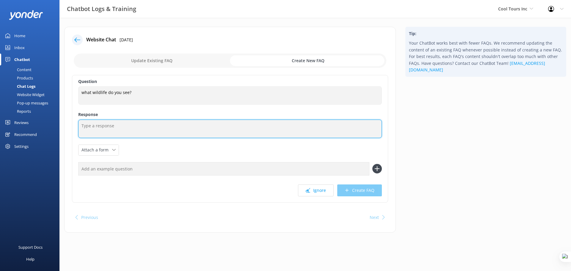
click at [125, 128] on textarea at bounding box center [230, 129] width 304 height 18
type textarea "fdv jnfdsdfbpov dfglkbmrpolmbslfml"
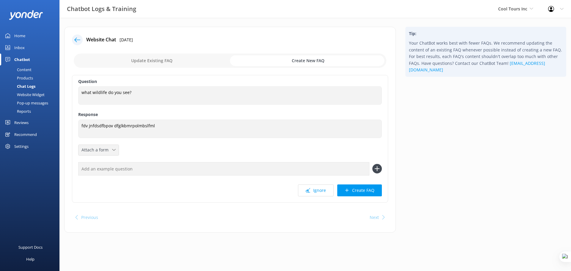
click at [115, 151] on div "Attach a form" at bounding box center [98, 149] width 37 height 7
click at [143, 151] on div "Question what wildlife do you see? what wildlife do you see? Response fdv jnfds…" at bounding box center [230, 139] width 316 height 128
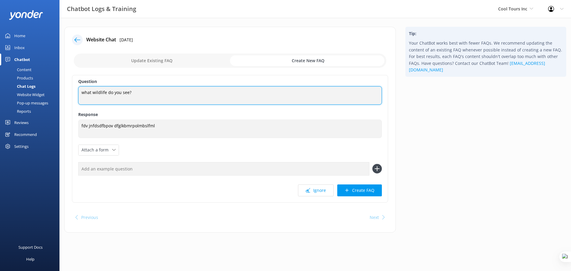
drag, startPoint x: 137, startPoint y: 89, endPoint x: 82, endPoint y: 90, distance: 55.6
click at [82, 90] on textarea "what wildlife do you see?" at bounding box center [230, 95] width 304 height 18
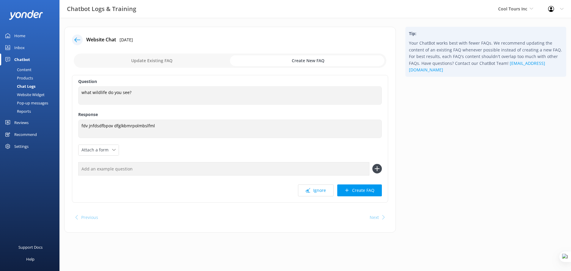
click at [429, 118] on div "Tip: Your ChatBot works best with fewer FAQs. We recommend updating the content…" at bounding box center [485, 133] width 170 height 212
click at [76, 38] on use at bounding box center [77, 39] width 6 height 4
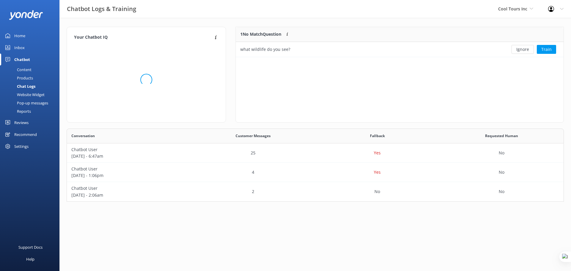
scroll to position [26, 323]
click at [533, 10] on div "Cool Tours Inc Yonder demo Musket Cove Island Resort & Marina Bea Abel Tasman K…" at bounding box center [516, 9] width 50 height 18
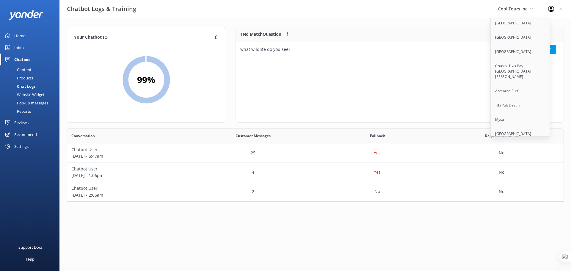
scroll to position [4685, 0]
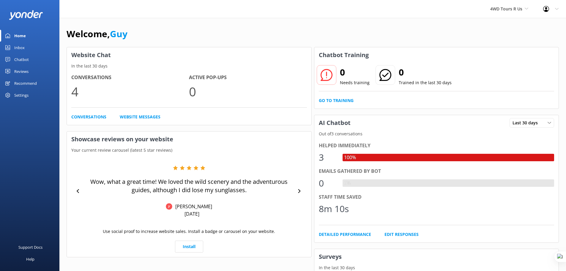
click at [23, 59] on div "Chatbot" at bounding box center [21, 60] width 15 height 12
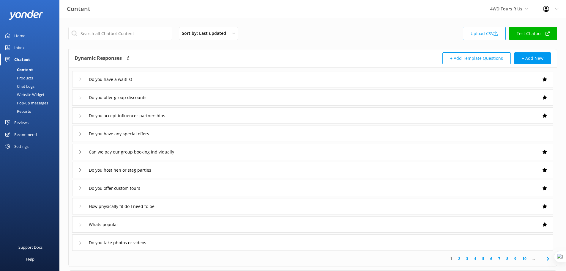
click at [32, 87] on div "Chat Logs" at bounding box center [19, 86] width 31 height 8
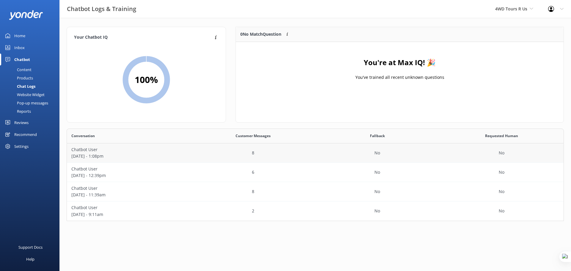
scroll to position [88, 493]
click at [183, 183] on div "Chatbot User August 20 - 11:39am" at bounding box center [129, 191] width 124 height 19
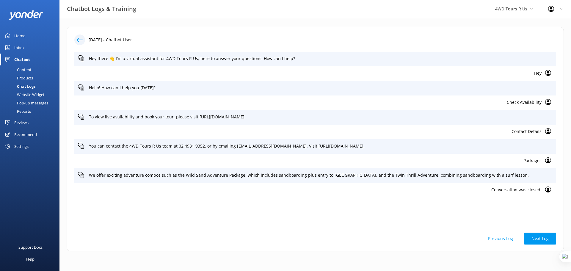
drag, startPoint x: 505, startPoint y: 244, endPoint x: 504, endPoint y: 241, distance: 4.0
click at [505, 244] on div "19th Aug 2025 - Chatbot User Hey there 👋 I'm a virtual assistant for 4WD Tours …" at bounding box center [315, 139] width 497 height 224
click at [504, 241] on button "Previous Log" at bounding box center [500, 238] width 40 height 12
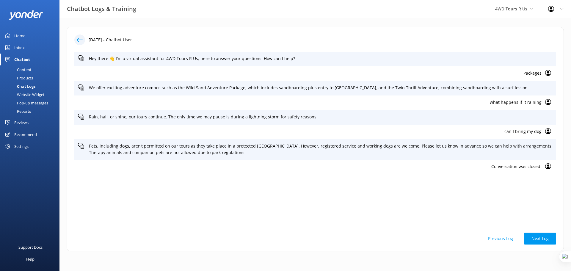
click at [522, 102] on p "what happens if it raining" at bounding box center [309, 102] width 463 height 7
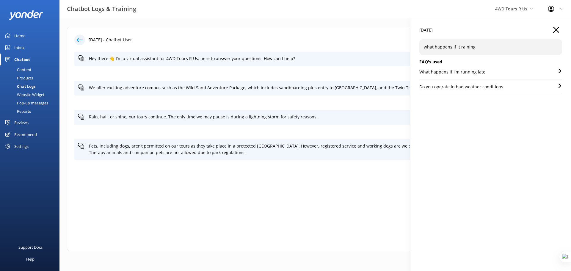
click at [558, 29] on icon "button" at bounding box center [556, 30] width 6 height 6
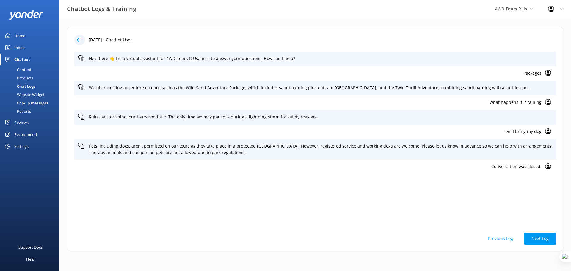
click at [520, 106] on p "what happens if it raining" at bounding box center [309, 102] width 463 height 7
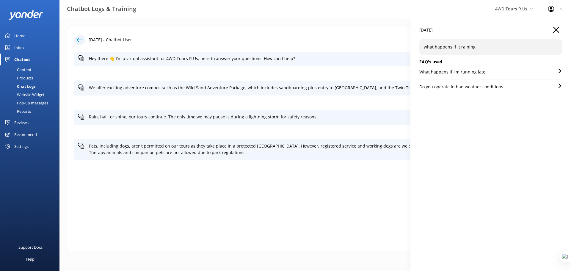
click at [484, 86] on p "Do you operate in bad weather conditions" at bounding box center [461, 87] width 84 height 7
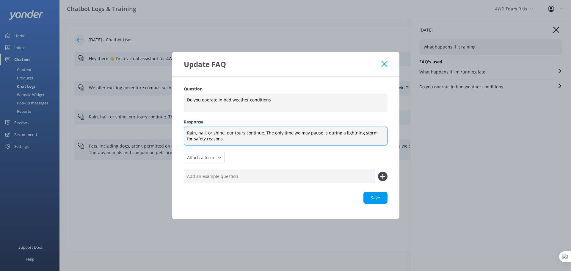
click at [225, 142] on textarea "Rain, hail, or shine, our tours continue. The only time we may pause is during …" at bounding box center [286, 136] width 204 height 19
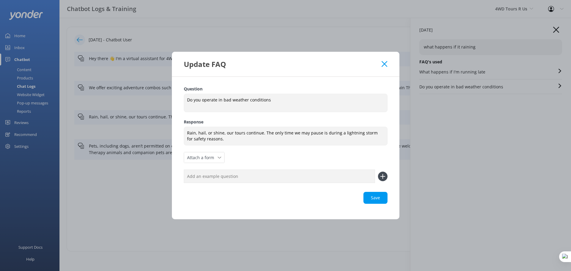
click at [385, 63] on use at bounding box center [384, 64] width 6 height 6
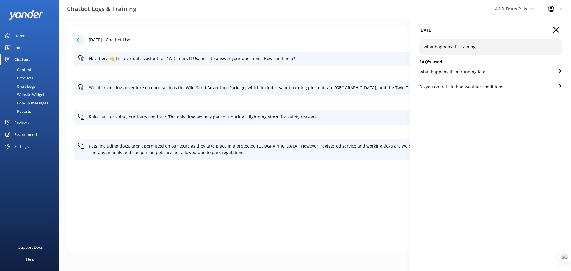
click at [556, 28] on icon "button" at bounding box center [556, 30] width 6 height 6
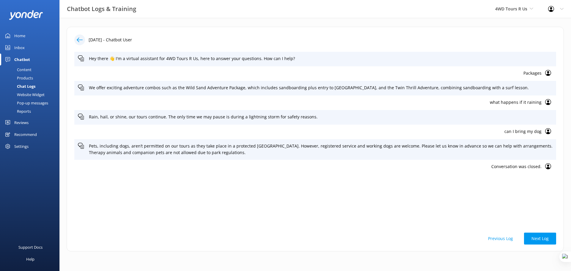
click at [26, 69] on div "Content" at bounding box center [18, 69] width 28 height 8
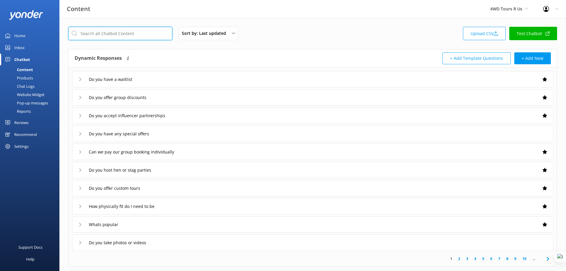
click at [124, 33] on input "text" at bounding box center [120, 33] width 104 height 13
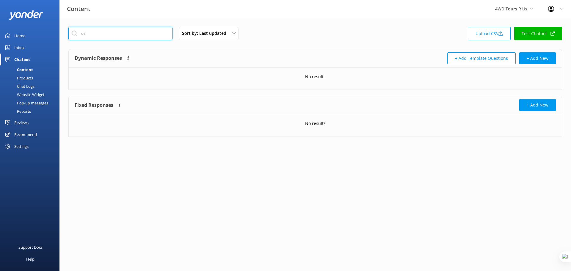
type input "r"
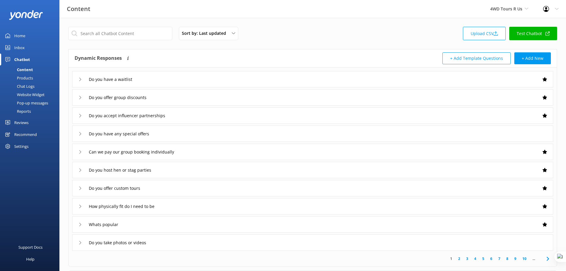
click at [22, 87] on div "Chat Logs" at bounding box center [19, 86] width 31 height 8
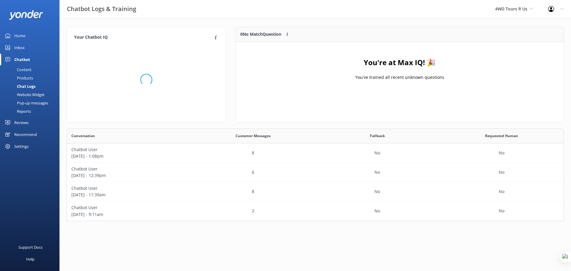
scroll to position [70, 323]
click at [37, 93] on div "Website Widget" at bounding box center [24, 94] width 41 height 8
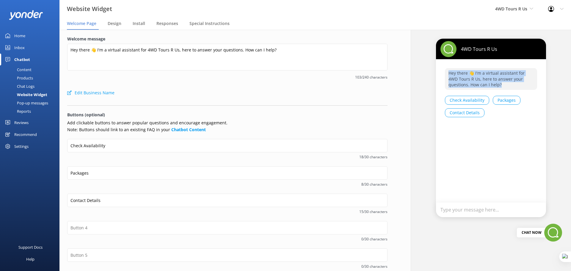
drag, startPoint x: 479, startPoint y: 85, endPoint x: 445, endPoint y: 74, distance: 35.5
click at [445, 74] on p "Hey there 👋 I'm a virtual assistant for 4WD Tours R Us, here to answer your que…" at bounding box center [491, 79] width 92 height 22
click at [480, 83] on p "Hey there 👋 I'm a virtual assistant for 4WD Tours R Us, here to answer your que…" at bounding box center [491, 79] width 92 height 22
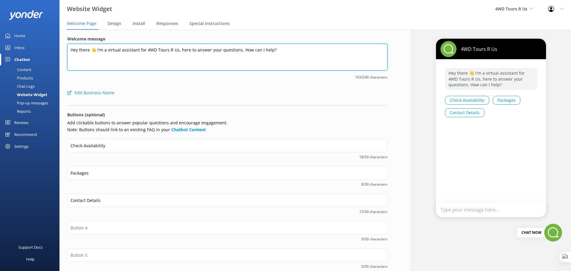
click at [293, 52] on textarea "Hey there 👋 I'm a virtual assistant for 4WD Tours R Us, here to answer your que…" at bounding box center [227, 57] width 320 height 27
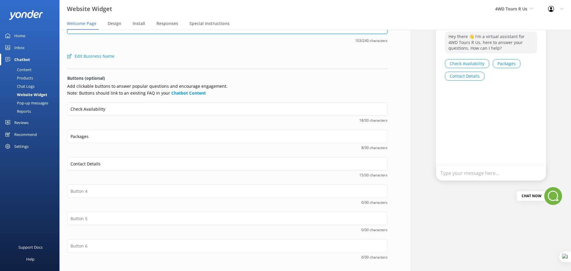
scroll to position [59, 0]
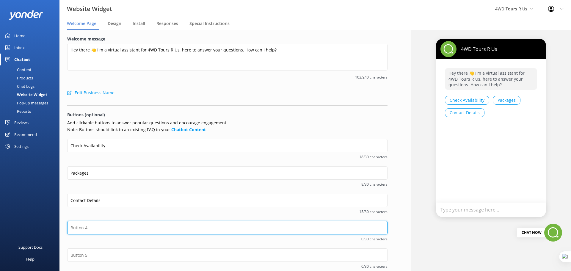
click at [114, 226] on input "text" at bounding box center [227, 227] width 320 height 13
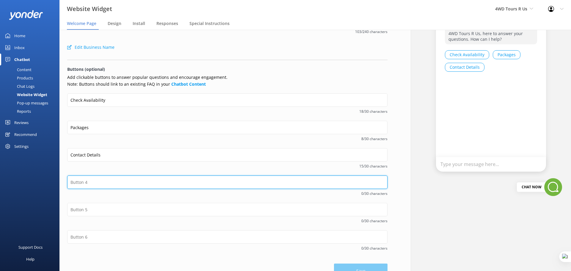
scroll to position [59, 0]
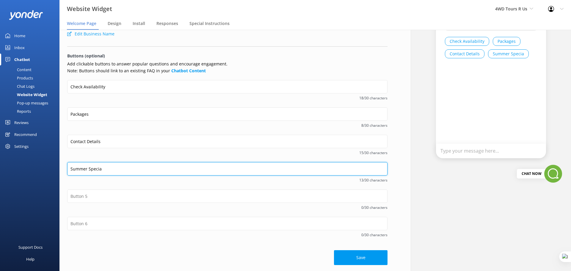
type input "Summer Special"
drag, startPoint x: 112, startPoint y: 170, endPoint x: 56, endPoint y: 162, distance: 56.4
click at [56, 162] on div "Website Widget 4WD Tours R Us Yonder demo [GEOGRAPHIC_DATA] Bea [PERSON_NAME] K…" at bounding box center [285, 150] width 571 height 241
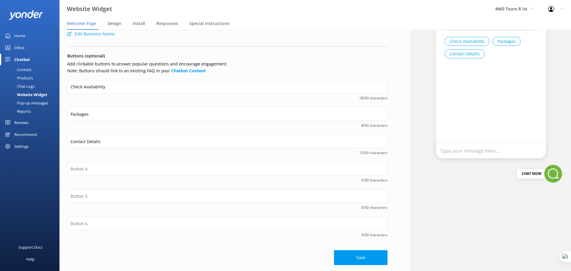
click at [22, 68] on div "Content" at bounding box center [18, 69] width 28 height 8
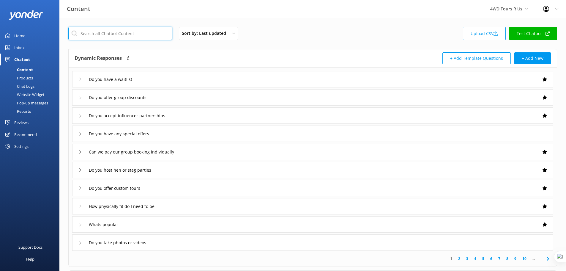
click at [119, 36] on input "text" at bounding box center [120, 33] width 104 height 13
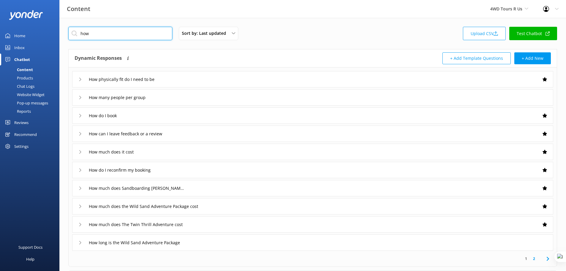
type input "how"
click at [137, 116] on div "How do I book" at bounding box center [312, 115] width 481 height 16
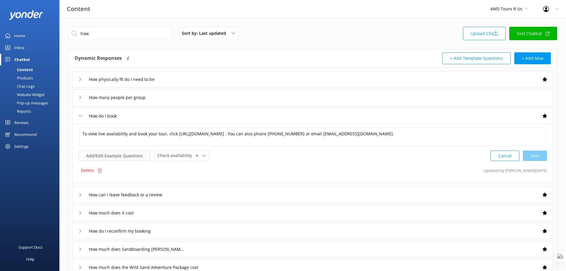
click at [104, 158] on button "Add/Edit Example Questions" at bounding box center [114, 155] width 72 height 10
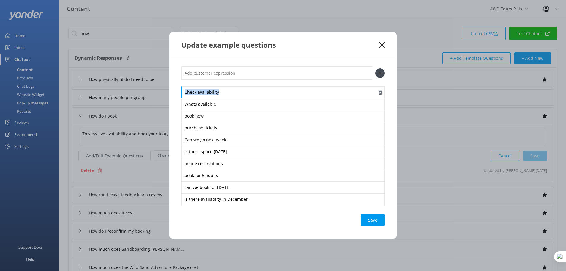
drag, startPoint x: 225, startPoint y: 93, endPoint x: 182, endPoint y: 92, distance: 43.1
click at [182, 92] on div "Check availability" at bounding box center [283, 92] width 204 height 12
click at [382, 45] on use at bounding box center [382, 45] width 6 height 6
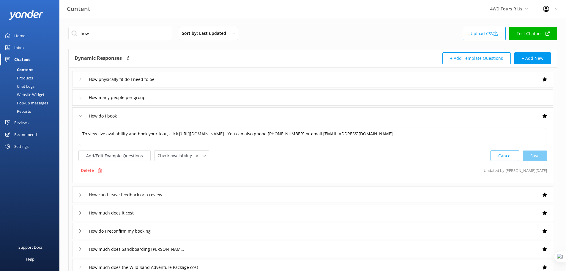
click at [28, 94] on div "Website Widget" at bounding box center [24, 94] width 41 height 8
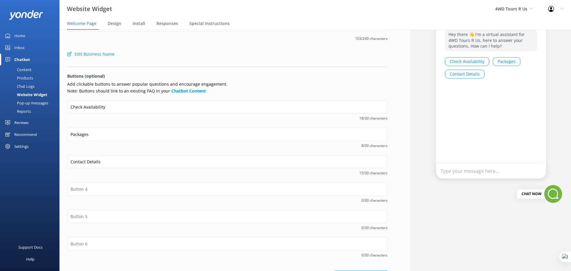
scroll to position [37, 0]
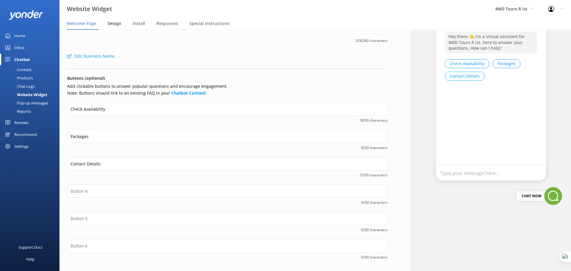
click at [118, 23] on span "Design" at bounding box center [115, 24] width 14 height 6
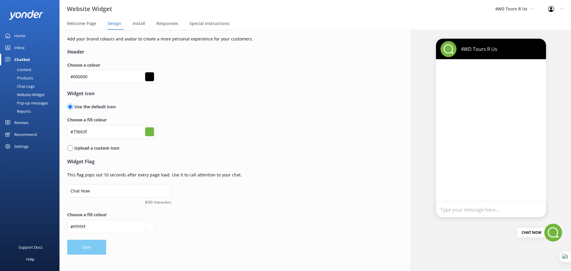
click at [70, 147] on input "radio" at bounding box center [70, 148] width 6 height 6
radio input "true"
radio input "false"
type input "#ffffff"
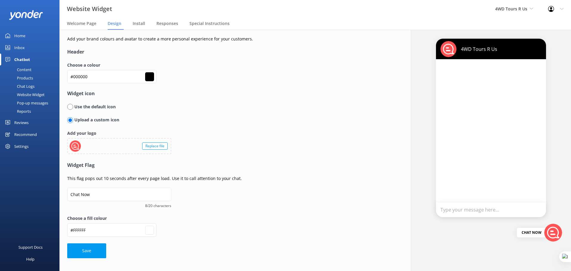
click at [70, 106] on input "radio" at bounding box center [70, 107] width 6 height 6
radio input "true"
radio input "false"
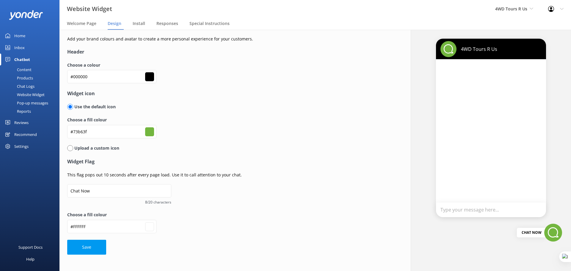
type input "#ffffff"
click at [137, 25] on span "Install" at bounding box center [139, 24] width 12 height 6
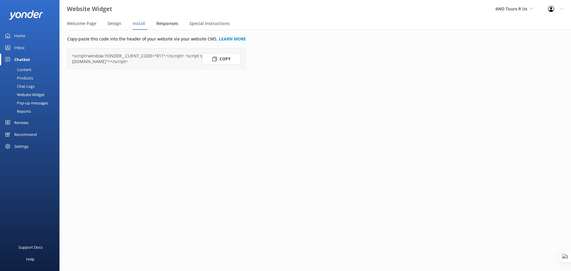
click at [163, 23] on span "Responses" at bounding box center [167, 24] width 22 height 6
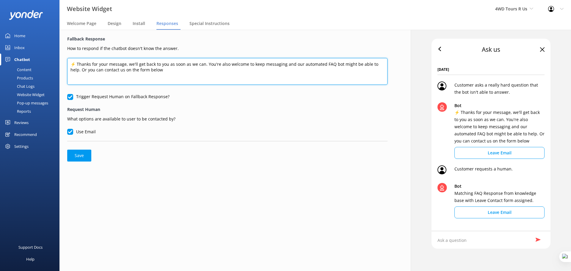
drag, startPoint x: 158, startPoint y: 72, endPoint x: 66, endPoint y: 66, distance: 91.7
click at [66, 66] on div "Fallback Response How to respond if the chatbot doesn't know the answer. ⚡ Than…" at bounding box center [227, 99] width 336 height 138
click at [149, 70] on textarea "⚡ Thanks for your message, we'll get back to you as soon as we can. You're also…" at bounding box center [227, 71] width 320 height 27
drag, startPoint x: 151, startPoint y: 72, endPoint x: 101, endPoint y: 65, distance: 50.2
click at [101, 65] on textarea "⚡ Thanks for your message, we'll get back to you as soon as we can. You're also…" at bounding box center [227, 71] width 320 height 27
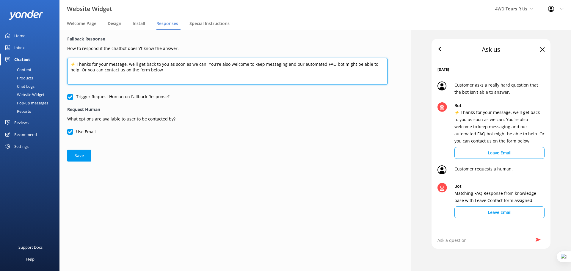
click at [91, 62] on textarea "⚡ Thanks for your message, we'll get back to you as soon as we can. You're also…" at bounding box center [227, 71] width 320 height 27
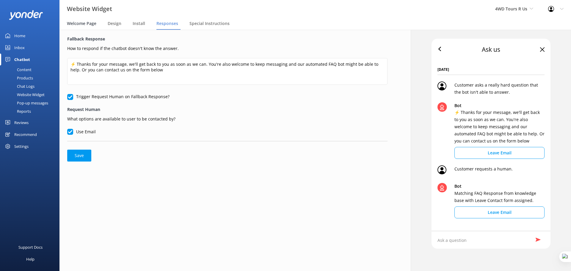
click at [76, 24] on span "Welcome Page" at bounding box center [81, 24] width 29 height 6
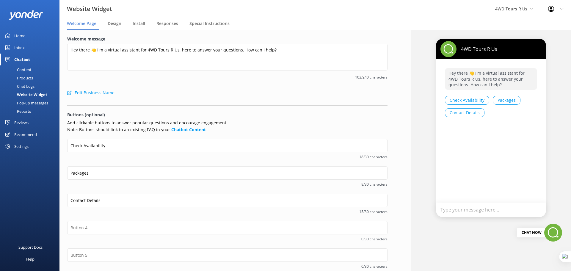
click at [28, 102] on div "Pop-up messages" at bounding box center [26, 103] width 45 height 8
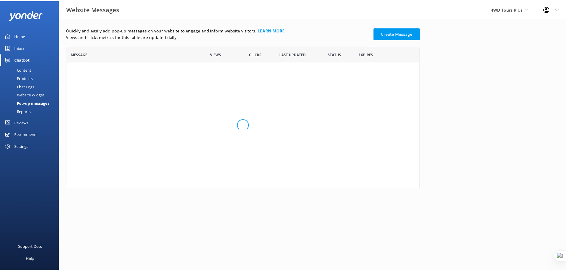
scroll to position [137, 352]
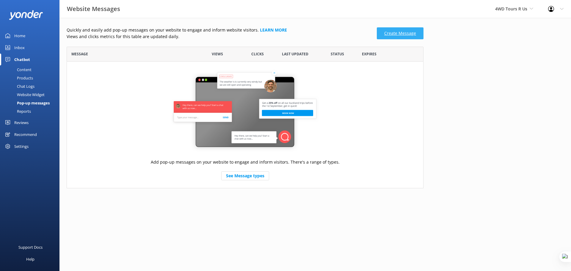
click at [402, 30] on link "Create Message" at bounding box center [400, 33] width 47 height 12
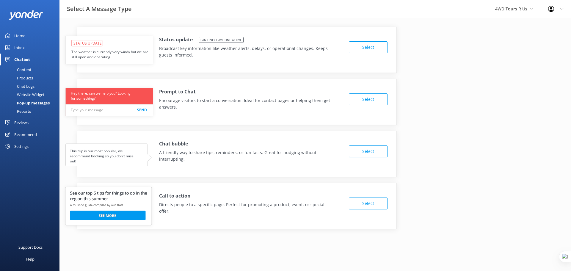
click at [29, 110] on div "Reports" at bounding box center [17, 111] width 27 height 8
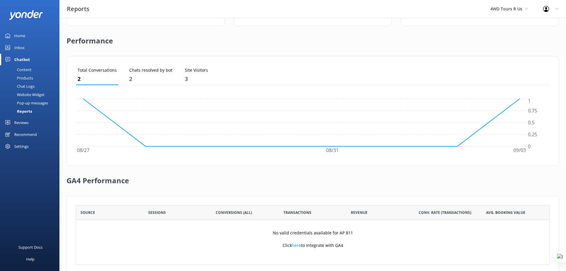
scroll to position [121, 0]
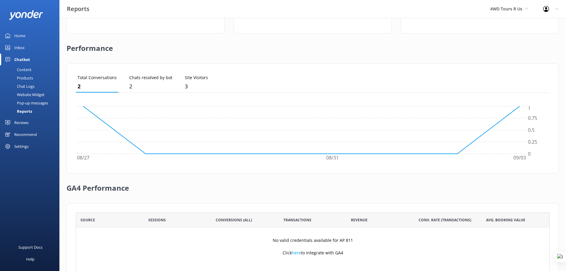
click at [28, 70] on div "Content" at bounding box center [18, 69] width 28 height 8
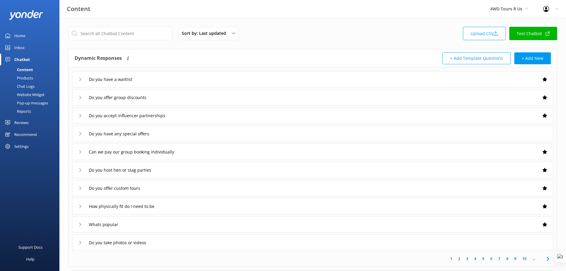
click at [29, 95] on div "Website Widget" at bounding box center [24, 94] width 41 height 8
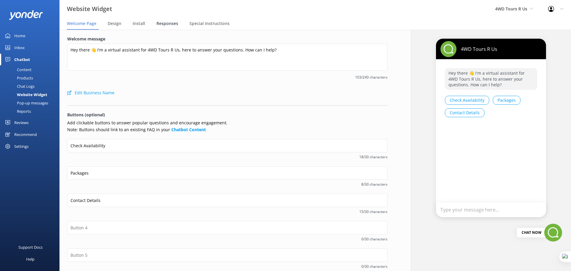
click at [172, 25] on span "Responses" at bounding box center [167, 24] width 22 height 6
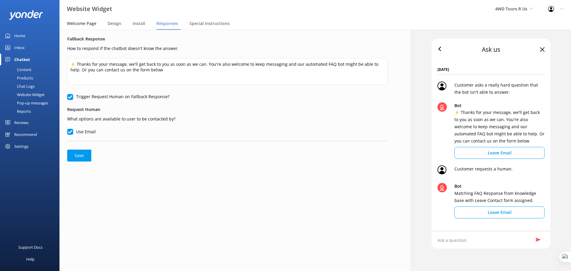
click at [86, 24] on span "Welcome Page" at bounding box center [81, 24] width 29 height 6
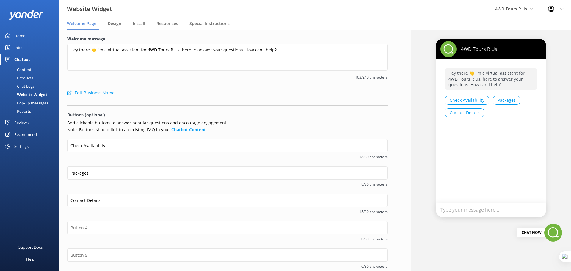
click at [28, 103] on div "Pop-up messages" at bounding box center [26, 103] width 45 height 8
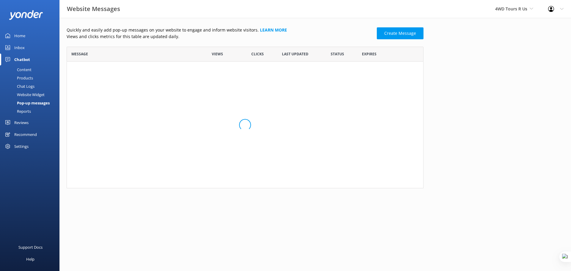
scroll to position [137, 352]
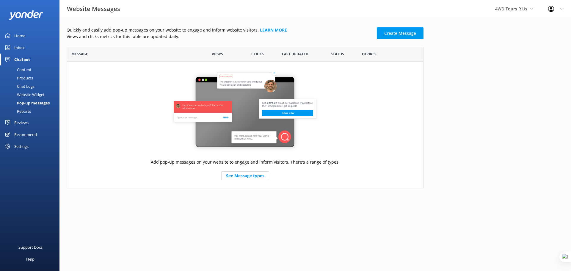
click at [21, 122] on div "Reviews" at bounding box center [21, 123] width 14 height 12
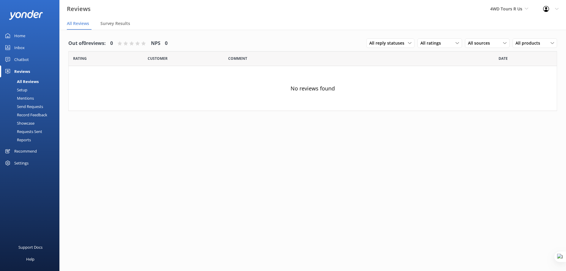
click at [28, 161] on div "Settings" at bounding box center [21, 163] width 14 height 12
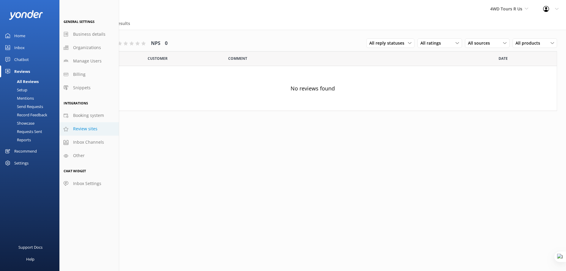
click at [84, 130] on span "Review sites" at bounding box center [85, 128] width 24 height 7
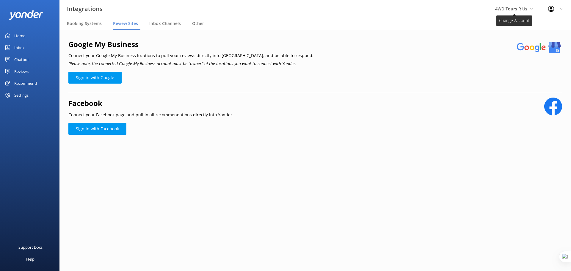
click at [518, 10] on span "4WD Tours R Us" at bounding box center [511, 9] width 32 height 6
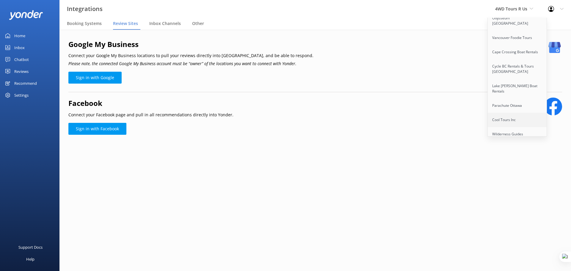
scroll to position [1369, 0]
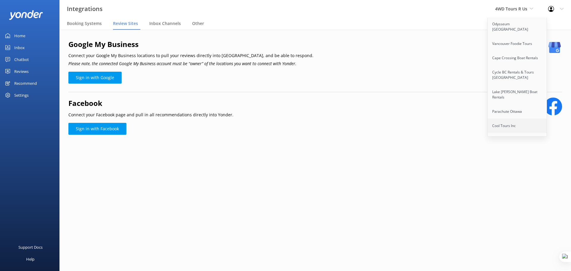
click at [512, 104] on link "Parachute Ottawa" at bounding box center [517, 111] width 59 height 14
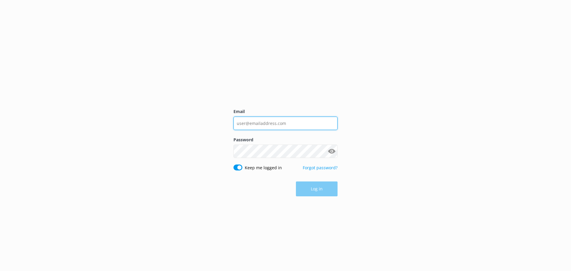
type input "[EMAIL_ADDRESS][DOMAIN_NAME]"
click at [416, 107] on div "Email [EMAIL_ADDRESS][DOMAIN_NAME] Password Show password Keep me logged in For…" at bounding box center [285, 135] width 571 height 271
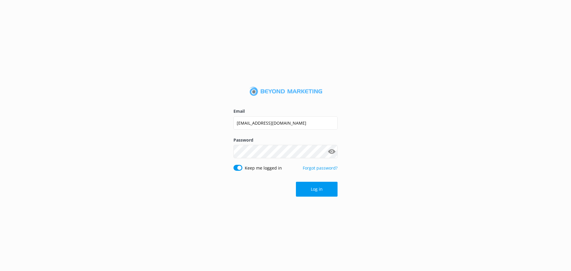
click at [301, 188] on button "Log in" at bounding box center [317, 189] width 42 height 15
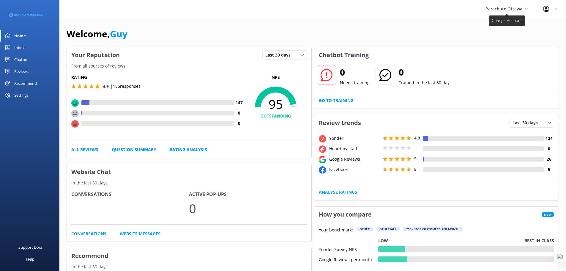
click at [501, 10] on span "Parachute Ottawa" at bounding box center [504, 9] width 37 height 6
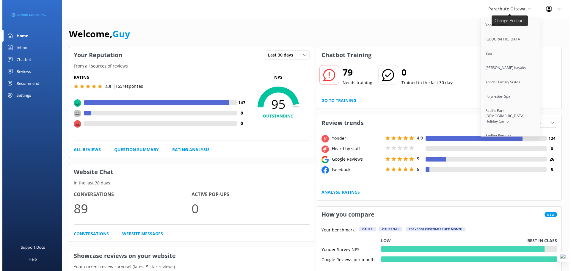
scroll to position [1375, 0]
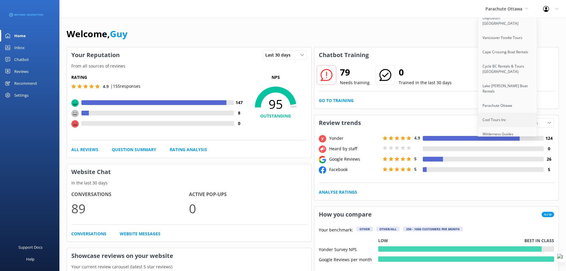
click at [502, 113] on link "Cool Tours Inc" at bounding box center [507, 120] width 59 height 14
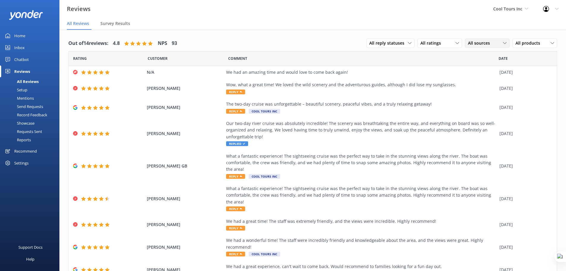
click at [481, 43] on span "All sources" at bounding box center [481, 43] width 26 height 7
click at [488, 93] on div "Google reviews" at bounding box center [491, 92] width 35 height 6
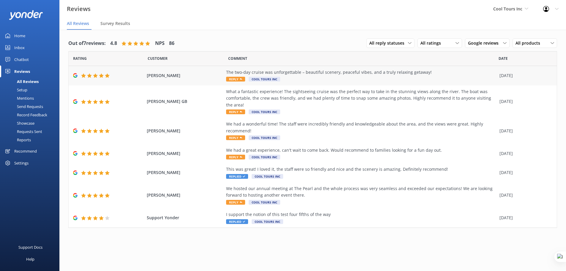
click at [301, 71] on div "The two-day cruise was unforgettable – beautiful scenery, peaceful vibes, and a…" at bounding box center [361, 72] width 271 height 7
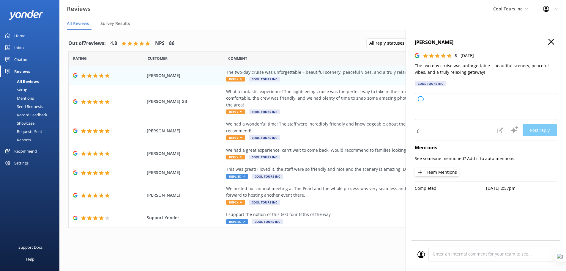
type textarea "Thank you so much for your awesome review! We’re thrilled to hear you had an un…"
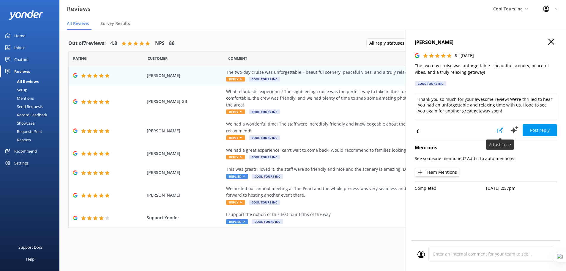
click at [499, 130] on icon at bounding box center [500, 130] width 6 height 6
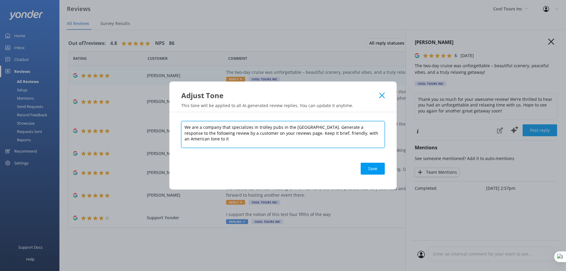
drag, startPoint x: 186, startPoint y: 130, endPoint x: 284, endPoint y: 128, distance: 98.1
click at [279, 129] on textarea "We are a company that specializes in trolley pubs in the USA. Generate a respon…" at bounding box center [283, 134] width 204 height 27
click at [266, 124] on textarea "We are a company that specializes in trolley pubs in the USA. Generate a respon…" at bounding box center [283, 134] width 204 height 27
drag, startPoint x: 300, startPoint y: 127, endPoint x: 253, endPoint y: 128, distance: 47.0
click at [253, 128] on textarea "We are a company that specializes in trolley pubs in the USA. Generate a respon…" at bounding box center [283, 134] width 204 height 27
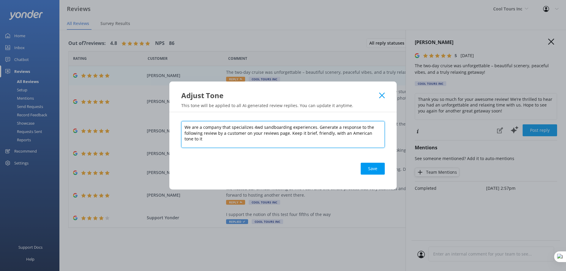
click at [350, 130] on textarea "We are a company that specializes 4wd sandboarding experiences. Generate a resp…" at bounding box center [283, 134] width 204 height 27
drag, startPoint x: 348, startPoint y: 133, endPoint x: 365, endPoint y: 133, distance: 16.9
click at [365, 133] on textarea "We are a company that specializes 4wd sandboarding experiences. Generate a resp…" at bounding box center [283, 134] width 204 height 27
click at [381, 134] on textarea "We are a company that specializes 4wd sandboarding experiences. Generate a resp…" at bounding box center [283, 134] width 204 height 27
type textarea "We are a company that specializes 4wd sandboarding experiences. Generate a resp…"
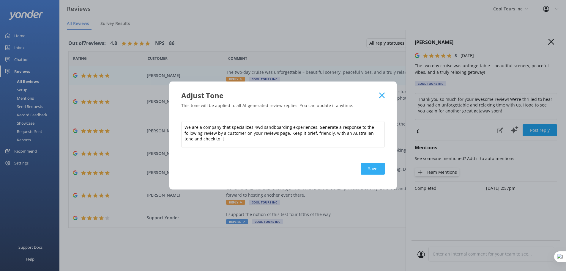
click at [373, 171] on button "Save" at bounding box center [373, 169] width 24 height 12
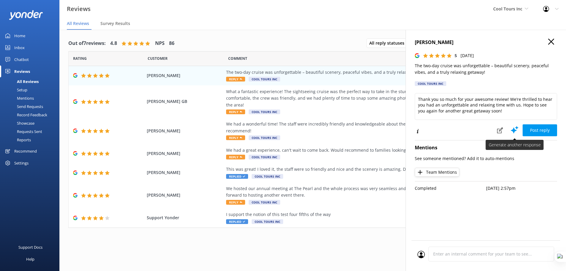
click at [514, 131] on use at bounding box center [515, 129] width 8 height 7
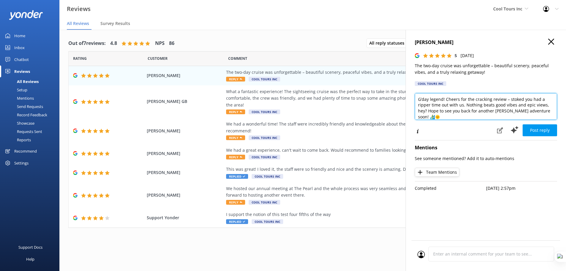
click at [490, 105] on textarea "G’day legend! Cheers for the cracking review – stoked you had a ripper time out…" at bounding box center [486, 106] width 142 height 27
click at [419, 101] on textarea "G’day legend! Cheers for the cracking review – stoked you had a ripper time out…" at bounding box center [486, 106] width 142 height 27
drag, startPoint x: 430, startPoint y: 100, endPoint x: 443, endPoint y: 100, distance: 13.4
click at [443, 100] on textarea "G’day legend! Cheers for the cracking review – stoked you had a ripper time out…" at bounding box center [486, 106] width 142 height 27
type textarea "G’day Guy! Cheers for the cracking review – stoked you had a ripper time out wi…"
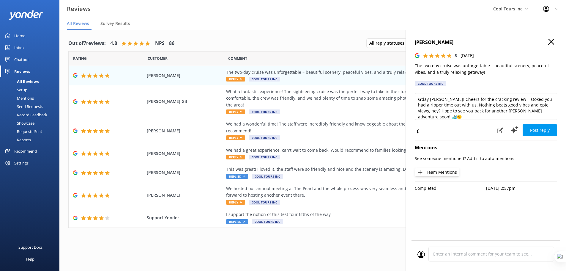
click at [551, 43] on icon "button" at bounding box center [552, 42] width 6 height 6
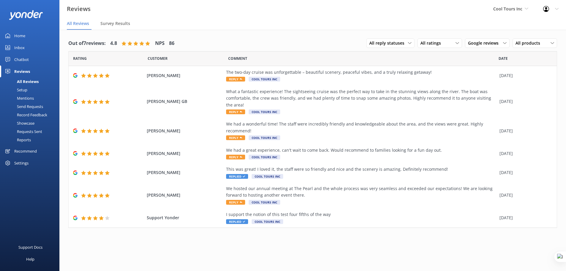
click at [21, 97] on div "Mentions" at bounding box center [19, 98] width 30 height 8
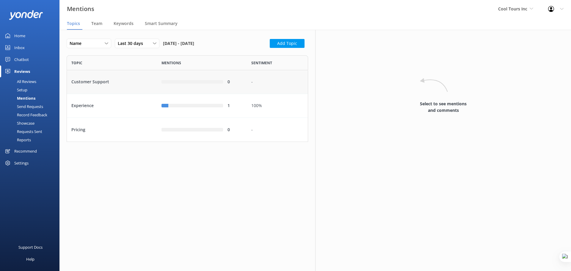
scroll to position [82, 237]
click at [95, 23] on span "Team" at bounding box center [96, 24] width 11 height 6
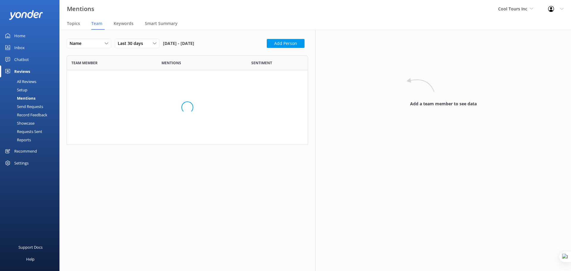
scroll to position [5, 5]
click at [191, 79] on div "0" at bounding box center [201, 82] width 81 height 7
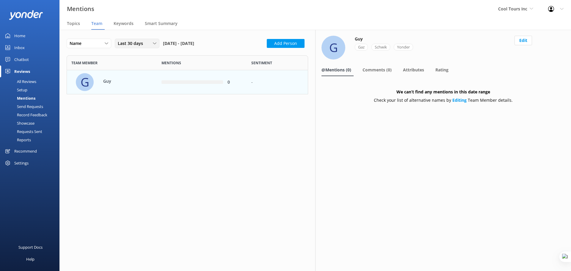
click at [128, 41] on span "Last 30 days" at bounding box center [132, 43] width 29 height 7
click at [144, 81] on link "Last 90 days" at bounding box center [141, 80] width 53 height 12
click at [247, 83] on div "100%" at bounding box center [277, 82] width 61 height 24
click at [131, 79] on p "Guy" at bounding box center [122, 81] width 39 height 7
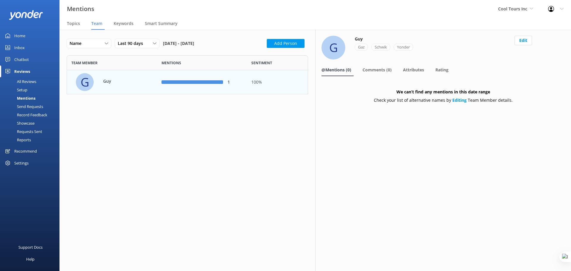
click at [111, 84] on p "Guy" at bounding box center [122, 81] width 39 height 7
click at [382, 69] on span "Comments (0)" at bounding box center [376, 70] width 29 height 6
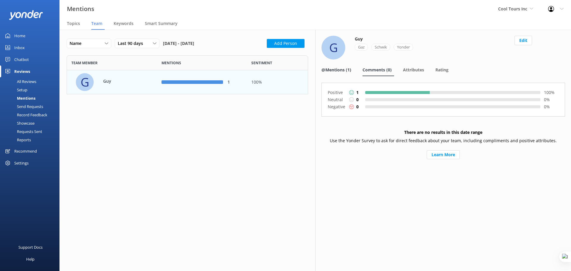
click at [340, 71] on span "@Mentions (1)" at bounding box center [336, 70] width 30 height 6
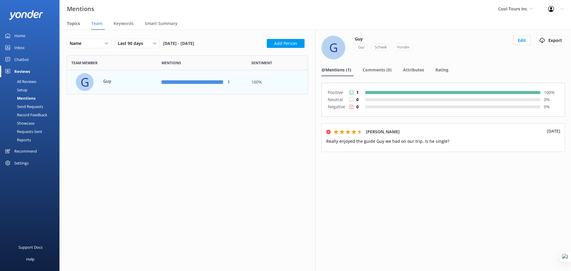
click at [73, 25] on span "Topics" at bounding box center [73, 24] width 13 height 6
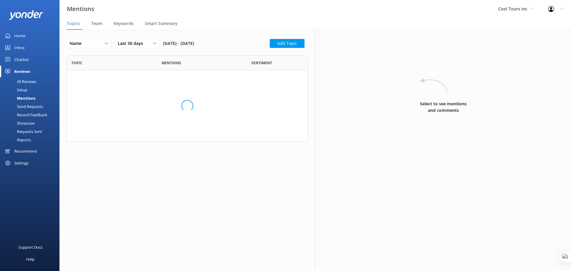
scroll to position [82, 237]
click at [99, 26] on span "Team" at bounding box center [96, 24] width 11 height 6
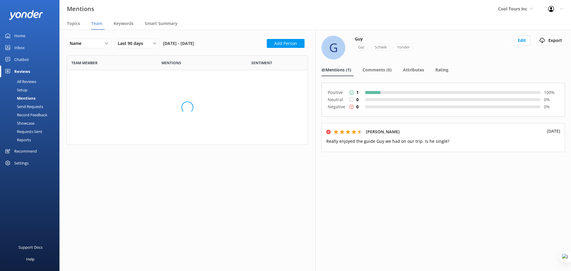
scroll to position [34, 237]
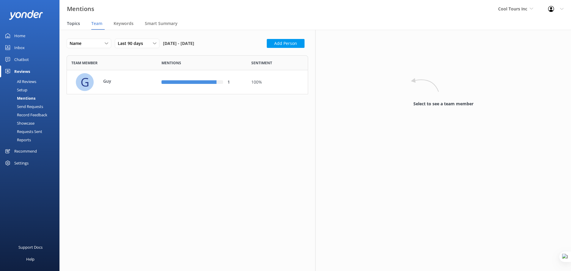
click at [69, 22] on span "Topics" at bounding box center [73, 24] width 13 height 6
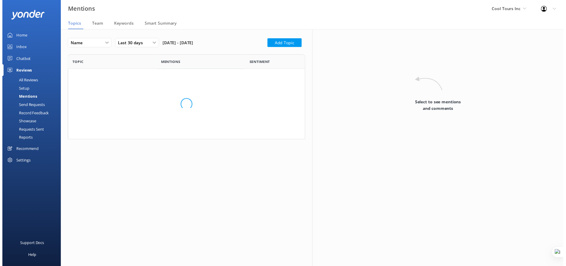
scroll to position [82, 237]
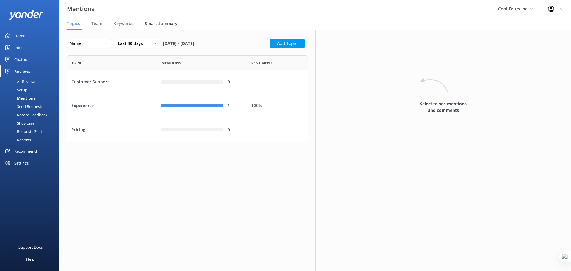
click at [161, 22] on span "Smart Summary" at bounding box center [161, 24] width 33 height 6
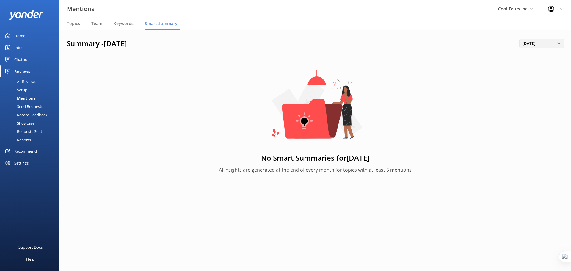
click at [555, 46] on div "August 2025" at bounding box center [542, 43] width 42 height 7
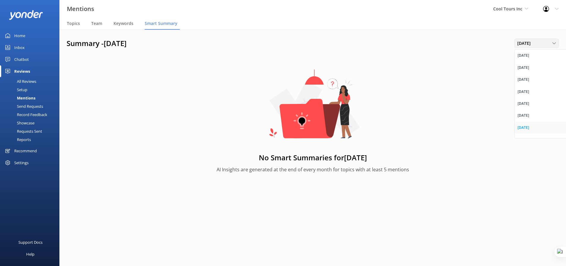
click at [539, 126] on link "July 2023" at bounding box center [541, 128] width 53 height 12
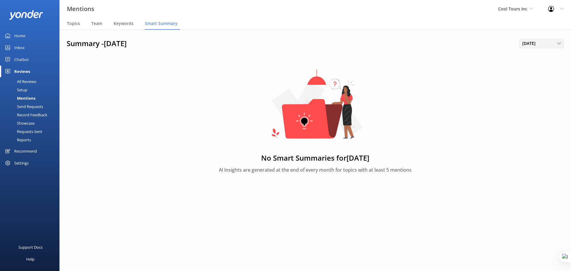
click at [545, 44] on div "July 2023" at bounding box center [542, 43] width 42 height 7
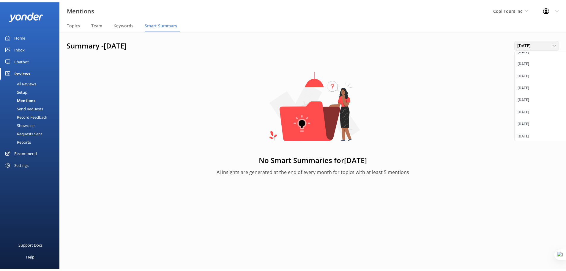
scroll to position [296, 0]
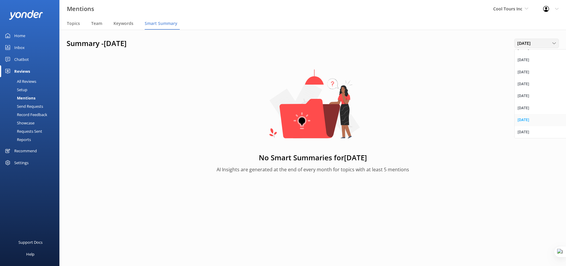
click at [538, 121] on link "July 2025" at bounding box center [541, 120] width 53 height 12
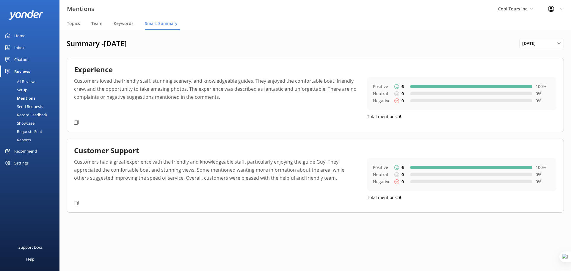
drag, startPoint x: 139, startPoint y: 43, endPoint x: 64, endPoint y: 45, distance: 75.2
click at [64, 45] on div "Summary - July 2025 July 2025 January 2023 February 2023 March 2023 April 2023 …" at bounding box center [314, 130] width 511 height 201
click at [152, 50] on div "Summary - July 2025 July 2025 January 2023 February 2023 March 2023 April 2023 …" at bounding box center [314, 130] width 511 height 201
click at [25, 150] on div "Recommend" at bounding box center [25, 151] width 23 height 12
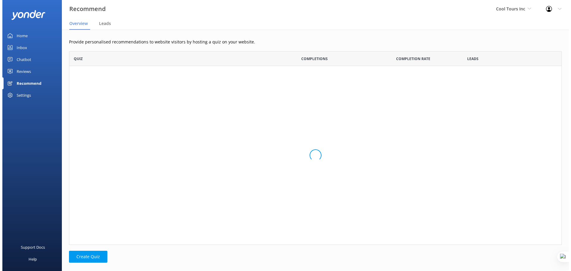
scroll to position [189, 488]
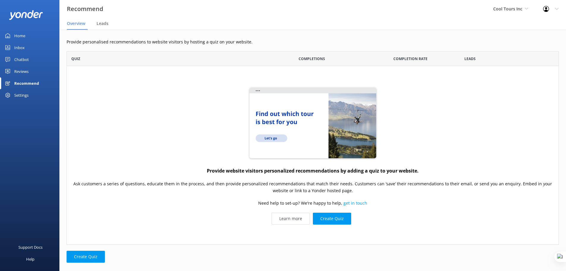
click at [18, 95] on div "Settings" at bounding box center [21, 95] width 14 height 12
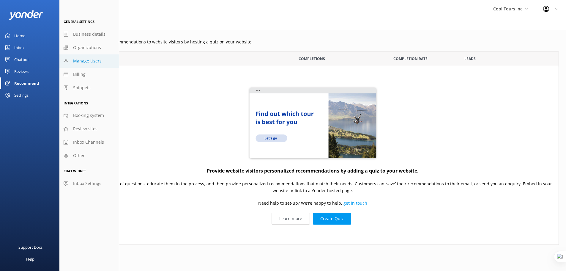
click at [97, 63] on span "Manage Users" at bounding box center [87, 61] width 29 height 7
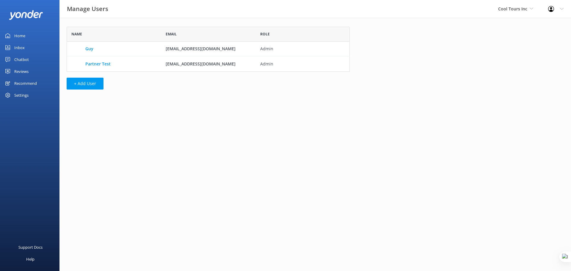
scroll to position [40, 279]
click at [518, 10] on span "Cool Tours Inc" at bounding box center [512, 9] width 29 height 6
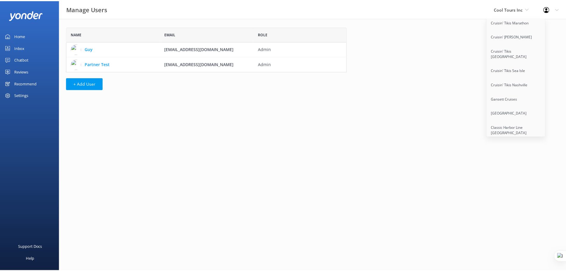
scroll to position [4685, 0]
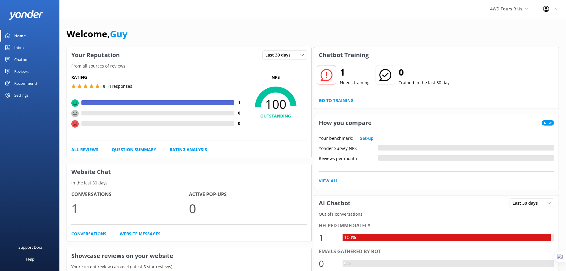
click at [21, 98] on div "Settings" at bounding box center [21, 95] width 14 height 12
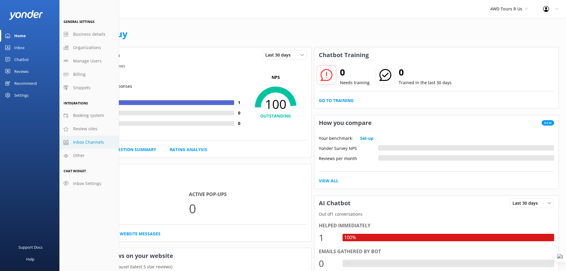
click at [97, 142] on span "Inbox Channels" at bounding box center [88, 142] width 31 height 7
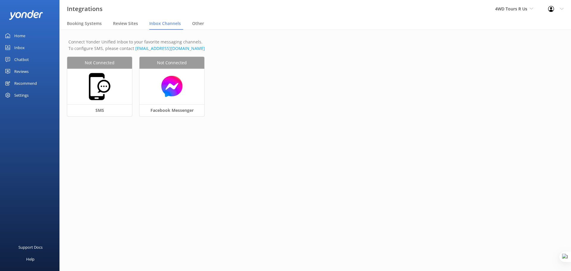
click at [24, 92] on div "Settings" at bounding box center [21, 95] width 14 height 12
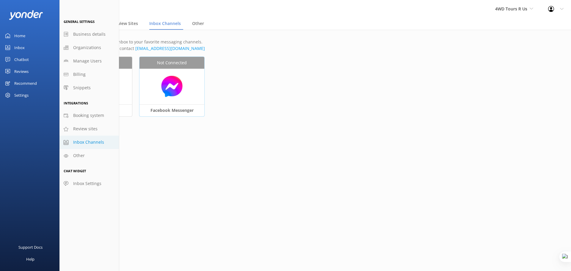
click at [181, 82] on img at bounding box center [171, 86] width 59 height 23
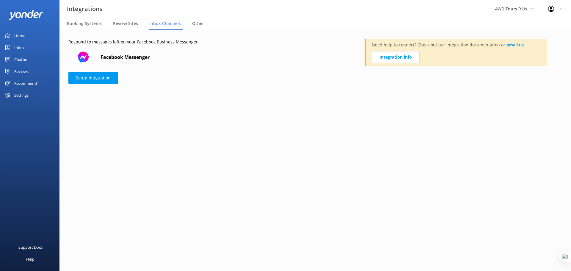
click at [16, 94] on div "Settings" at bounding box center [21, 95] width 14 height 12
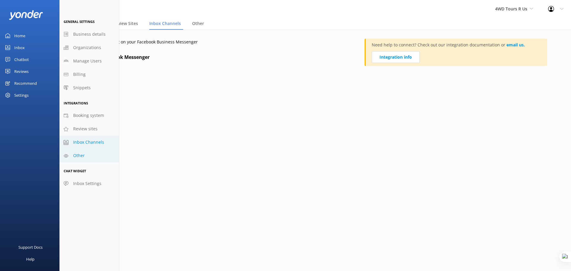
click at [78, 157] on span "Other" at bounding box center [79, 155] width 12 height 7
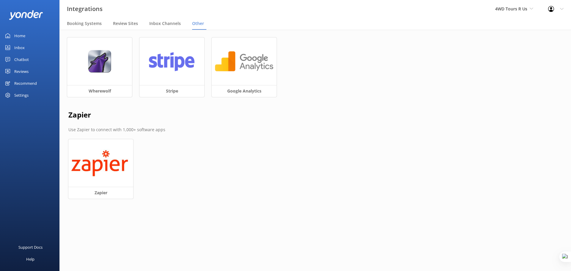
click at [33, 96] on div "Settings" at bounding box center [29, 95] width 59 height 12
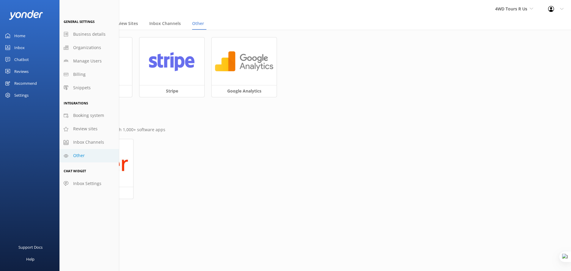
click at [247, 150] on div "Wherewolf Stripe Google Analytics Zapier Use Zapier to connect with 1,000+ soft…" at bounding box center [314, 124] width 511 height 188
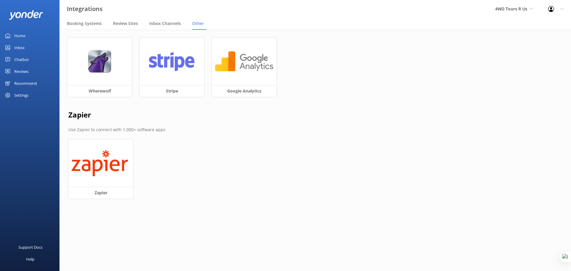
click at [27, 33] on link "Home" at bounding box center [29, 36] width 59 height 12
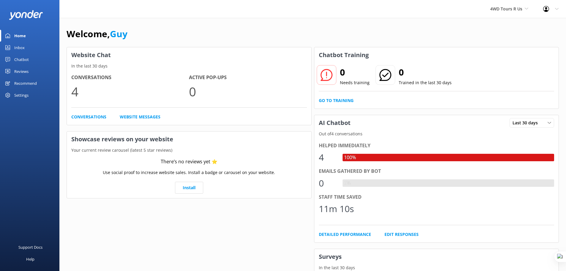
click at [21, 59] on div "Chatbot" at bounding box center [21, 60] width 15 height 12
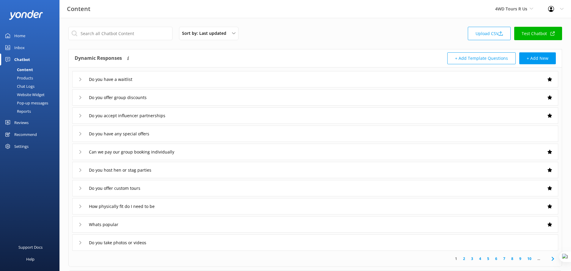
click at [35, 93] on div "Website Widget" at bounding box center [24, 94] width 41 height 8
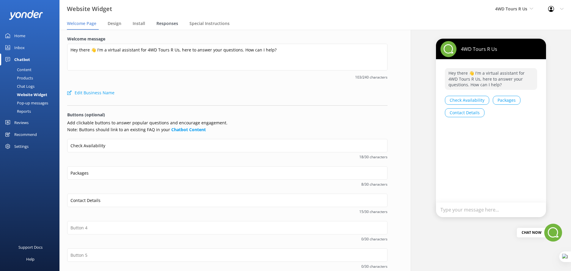
click at [162, 22] on span "Responses" at bounding box center [167, 24] width 22 height 6
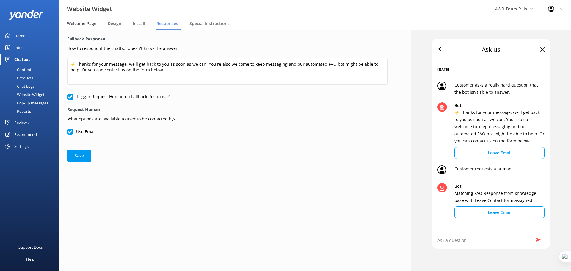
click at [85, 23] on span "Welcome Page" at bounding box center [81, 24] width 29 height 6
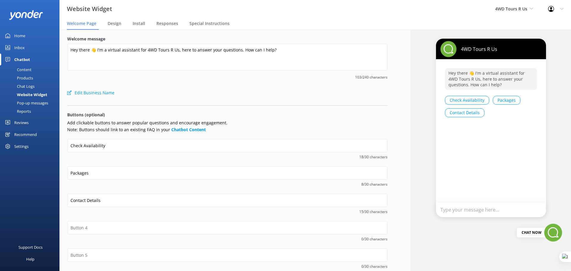
click at [32, 85] on div "Chat Logs" at bounding box center [19, 86] width 31 height 8
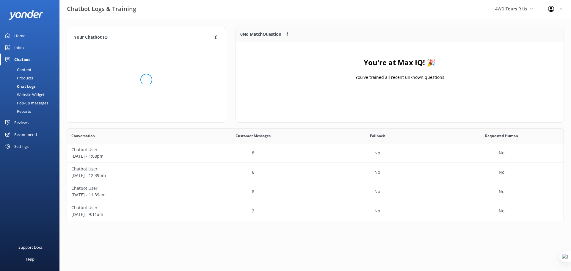
scroll to position [88, 493]
click at [39, 100] on div "Pop-up messages" at bounding box center [26, 103] width 45 height 8
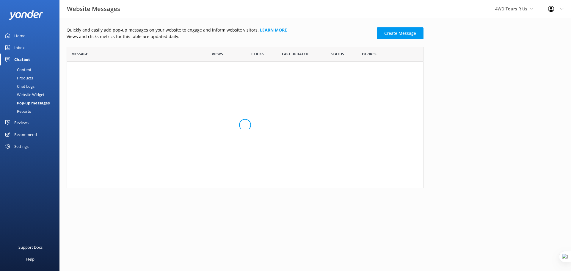
scroll to position [137, 352]
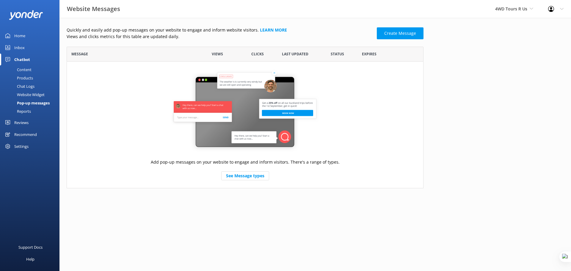
click at [22, 109] on div "Reports" at bounding box center [17, 111] width 27 height 8
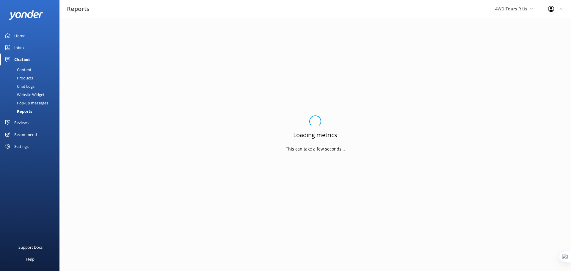
click at [24, 70] on div "Content" at bounding box center [18, 69] width 28 height 8
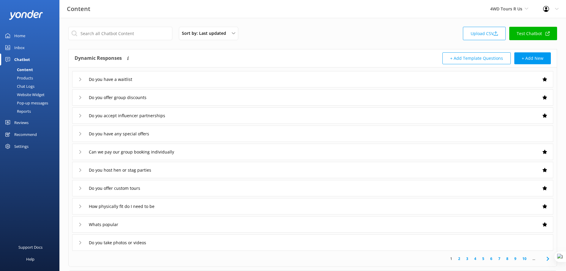
click at [14, 148] on div "Settings" at bounding box center [29, 146] width 59 height 12
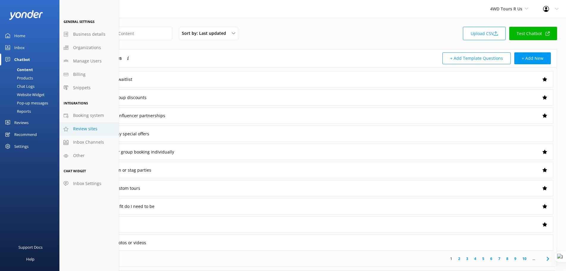
click at [83, 127] on span "Review sites" at bounding box center [85, 128] width 24 height 7
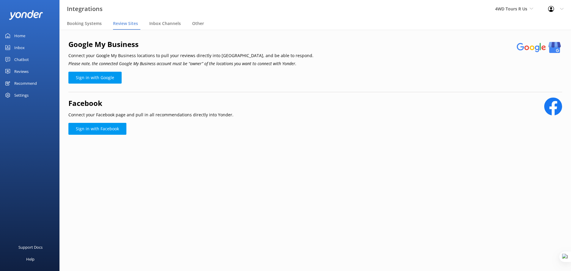
click at [21, 45] on div "Inbox" at bounding box center [19, 48] width 10 height 12
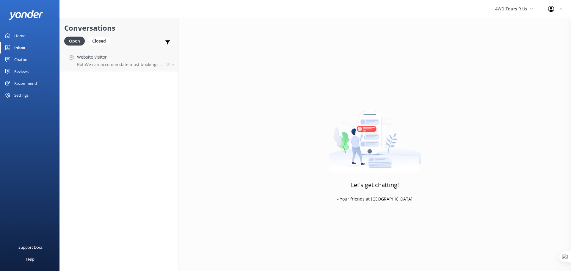
click at [22, 94] on div "Settings" at bounding box center [21, 95] width 14 height 12
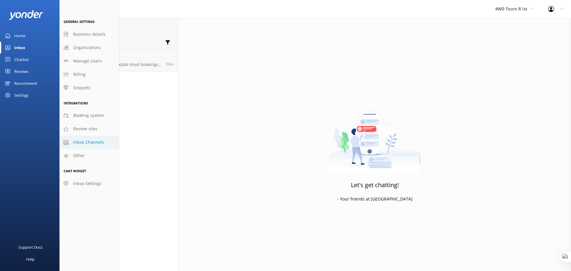
click at [94, 142] on span "Inbox Channels" at bounding box center [88, 142] width 31 height 7
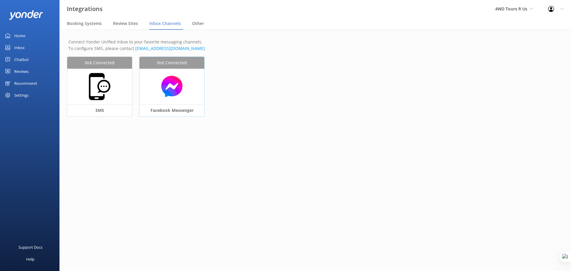
click at [166, 92] on img at bounding box center [171, 86] width 59 height 23
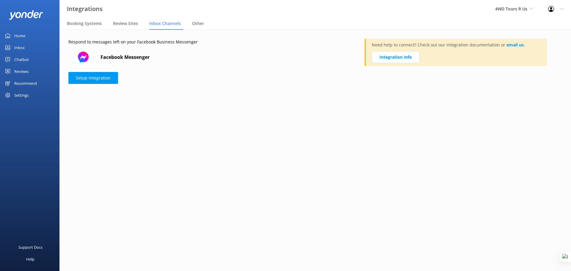
click at [21, 71] on div "Reviews" at bounding box center [21, 71] width 14 height 12
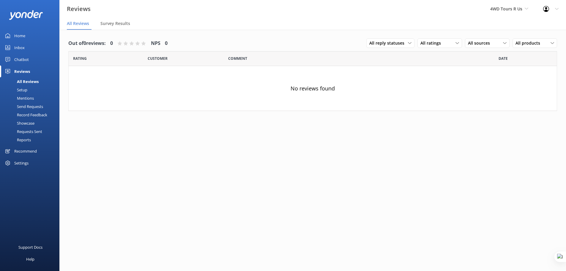
click at [29, 97] on div "Mentions" at bounding box center [19, 98] width 30 height 8
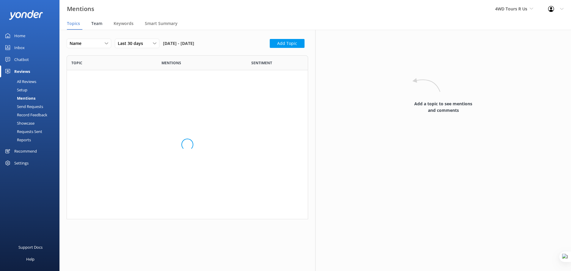
scroll to position [159, 237]
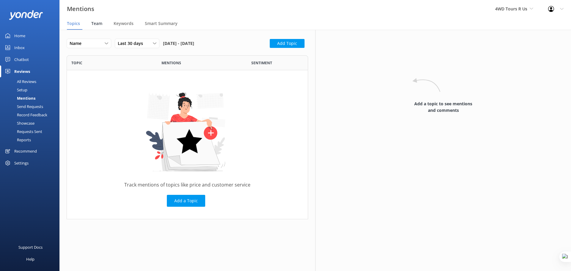
click at [101, 22] on span "Team" at bounding box center [96, 24] width 11 height 6
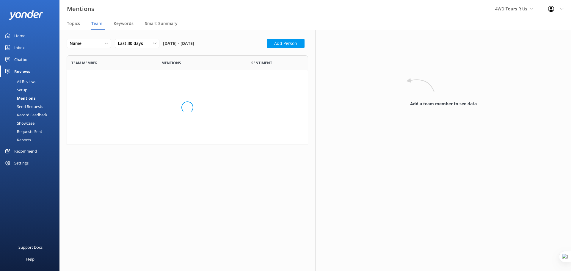
scroll to position [180, 237]
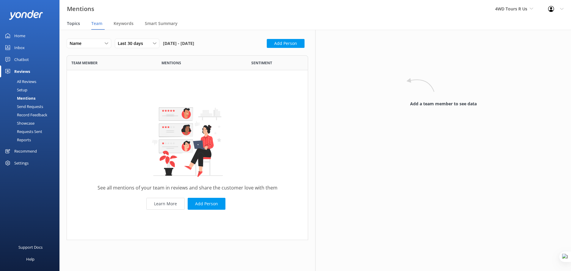
click at [72, 22] on span "Topics" at bounding box center [73, 24] width 13 height 6
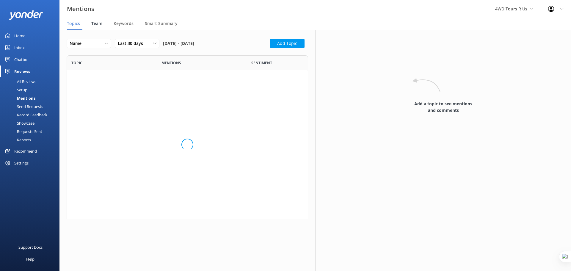
scroll to position [159, 237]
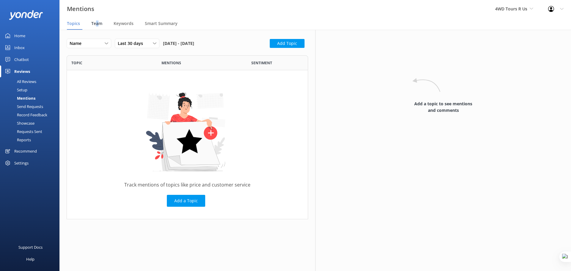
click at [97, 22] on span "Team" at bounding box center [96, 24] width 11 height 6
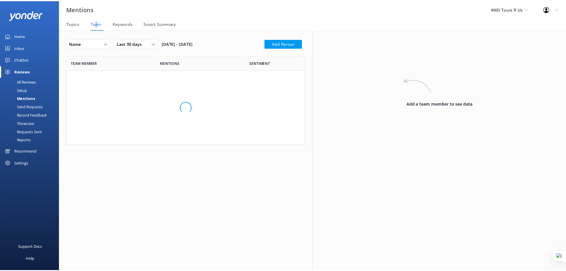
scroll to position [180, 237]
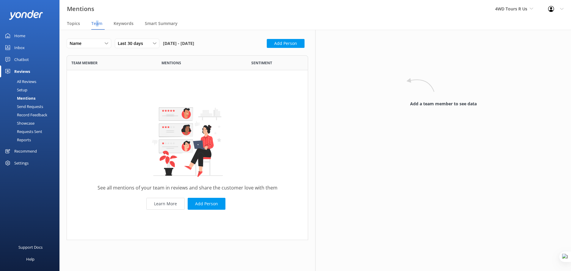
click at [19, 33] on div "Home" at bounding box center [19, 36] width 11 height 12
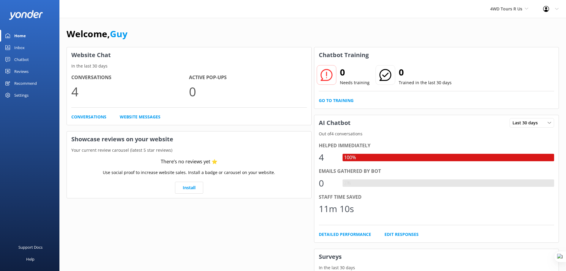
click at [19, 36] on div "Home" at bounding box center [20, 36] width 12 height 12
